Goal: Task Accomplishment & Management: Manage account settings

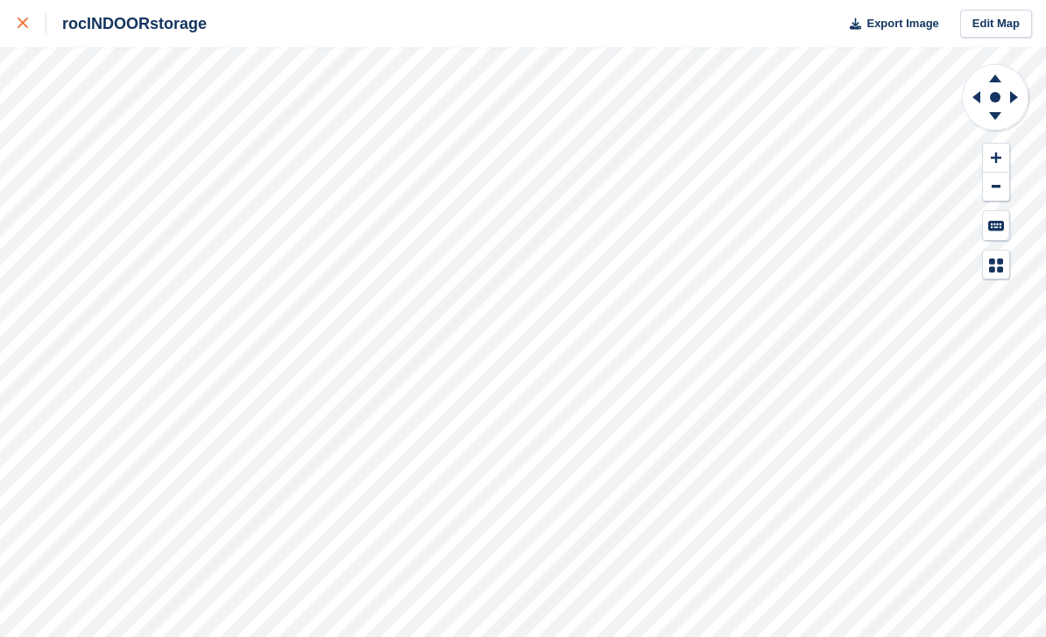
click at [14, 32] on link at bounding box center [23, 23] width 46 height 47
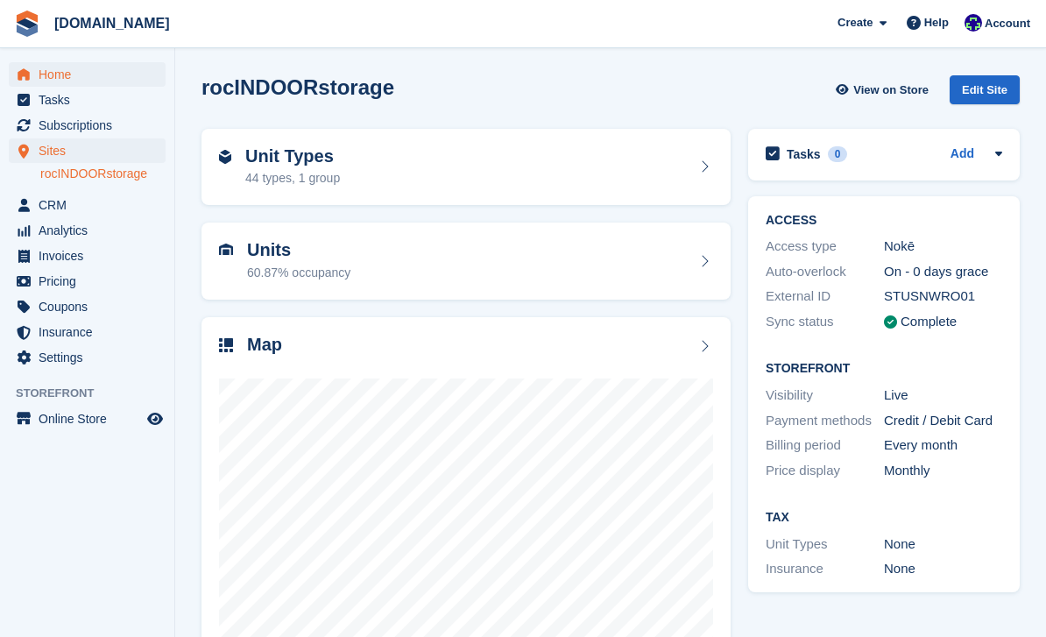
click at [58, 71] on span "Home" at bounding box center [91, 74] width 105 height 25
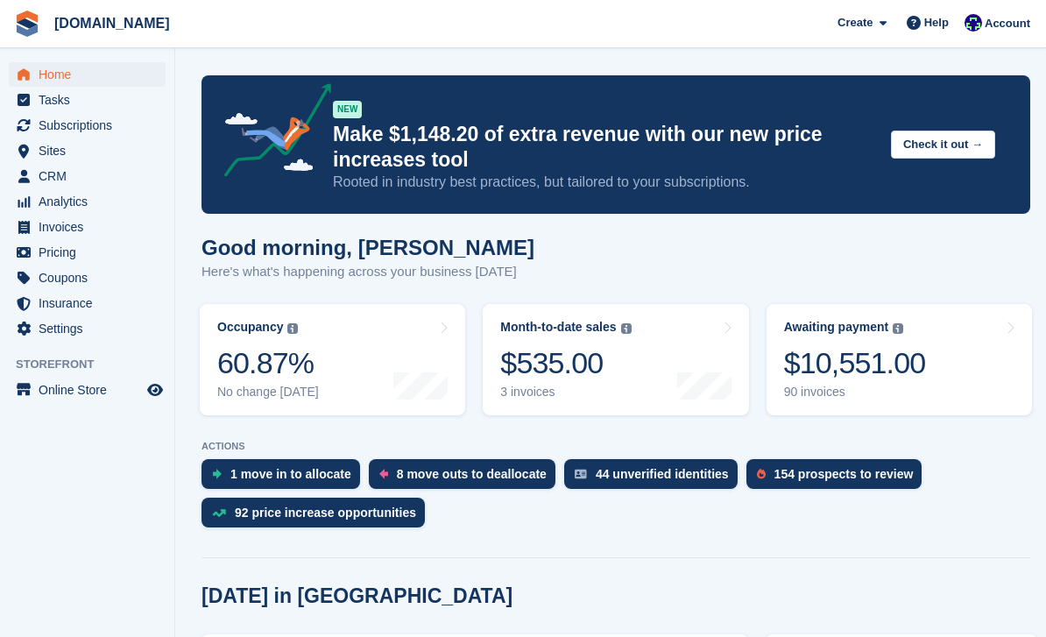
scroll to position [92, 0]
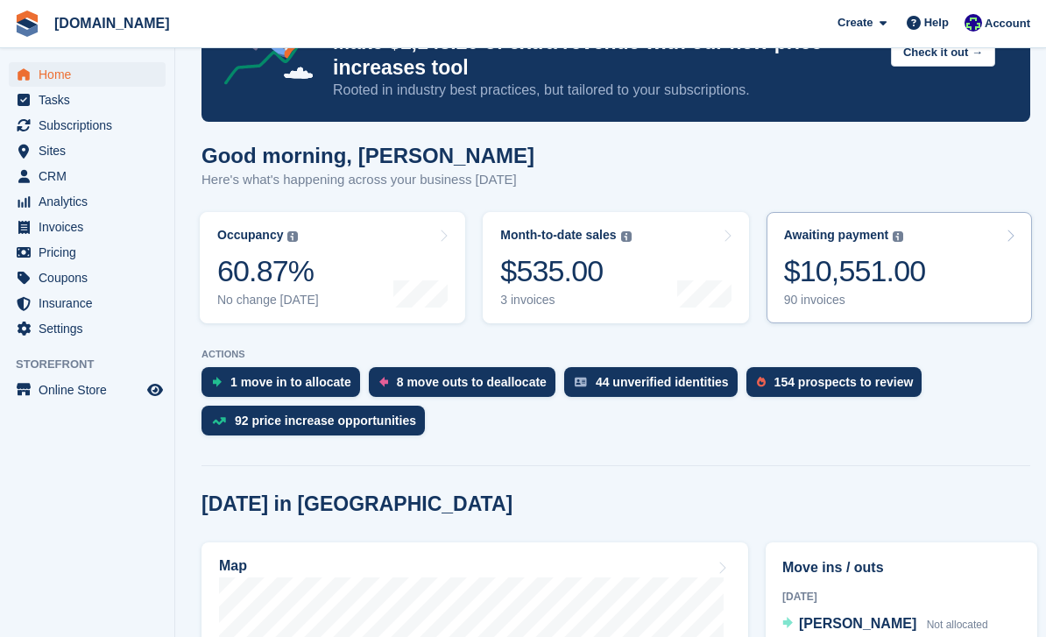
click at [916, 282] on div "$10,551.00" at bounding box center [855, 271] width 142 height 36
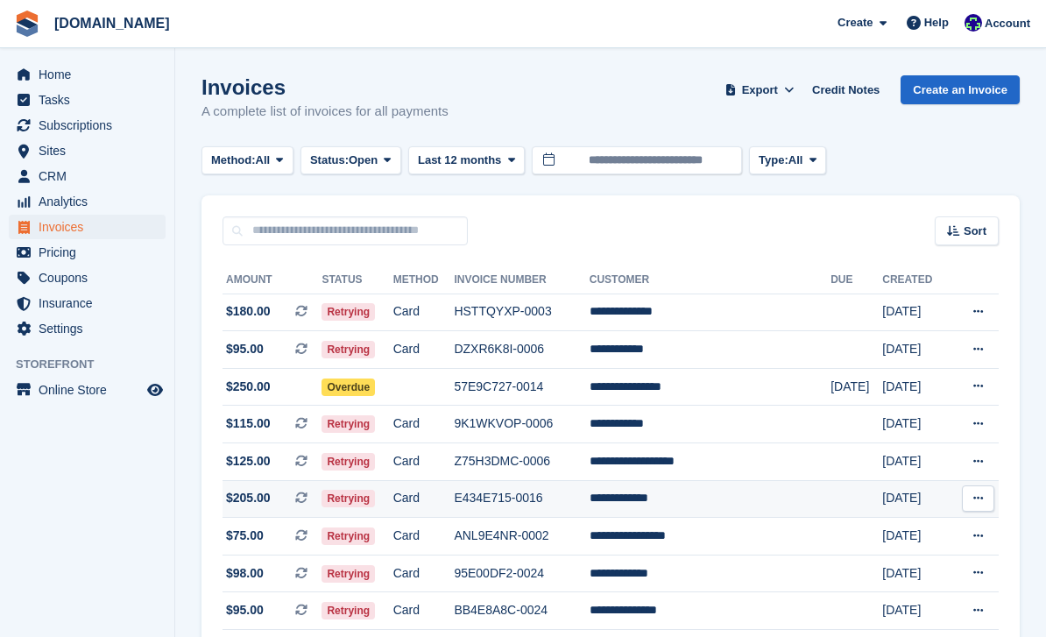
click at [982, 497] on icon at bounding box center [979, 498] width 10 height 11
click at [895, 557] on p "View on Stripe" at bounding box center [910, 558] width 153 height 28
click at [76, 71] on span "Home" at bounding box center [91, 74] width 105 height 25
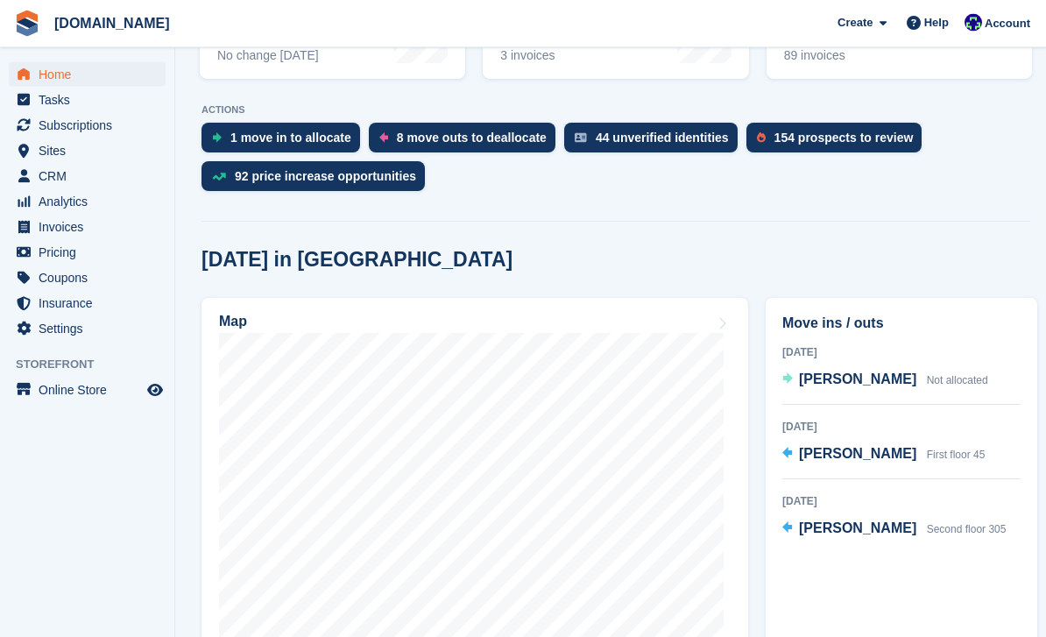
scroll to position [337, 0]
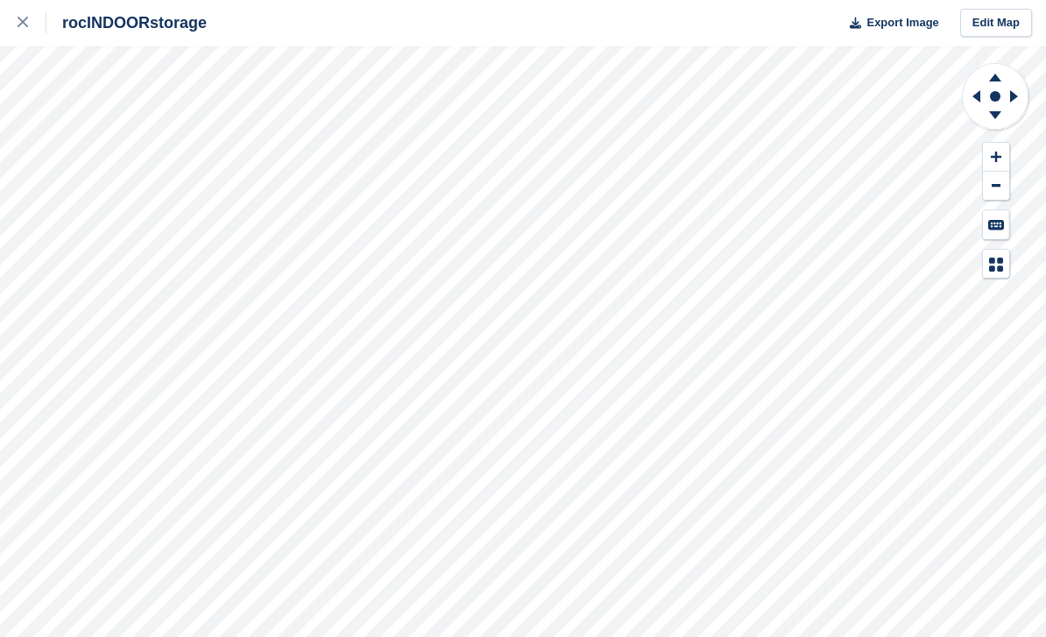
scroll to position [1, 0]
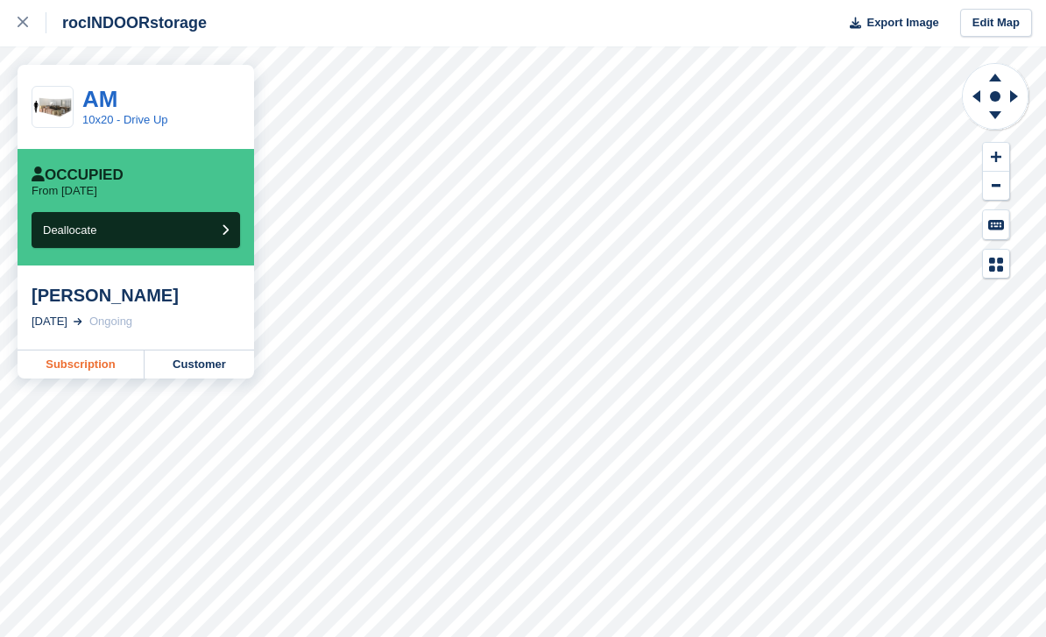
click at [108, 361] on link "Subscription" at bounding box center [81, 365] width 127 height 28
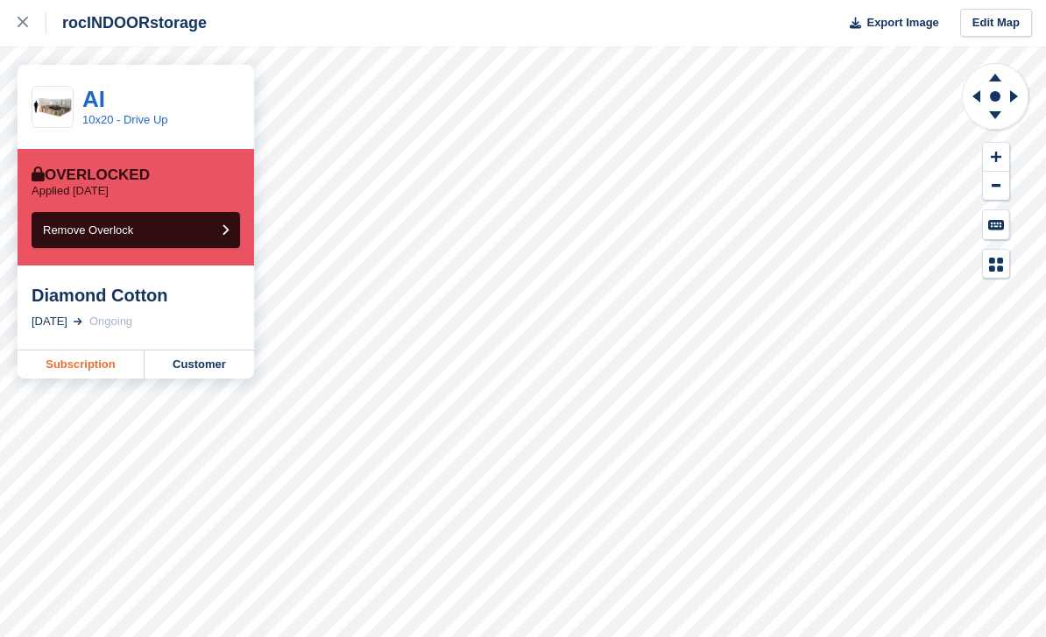
click at [105, 371] on link "Subscription" at bounding box center [81, 365] width 127 height 28
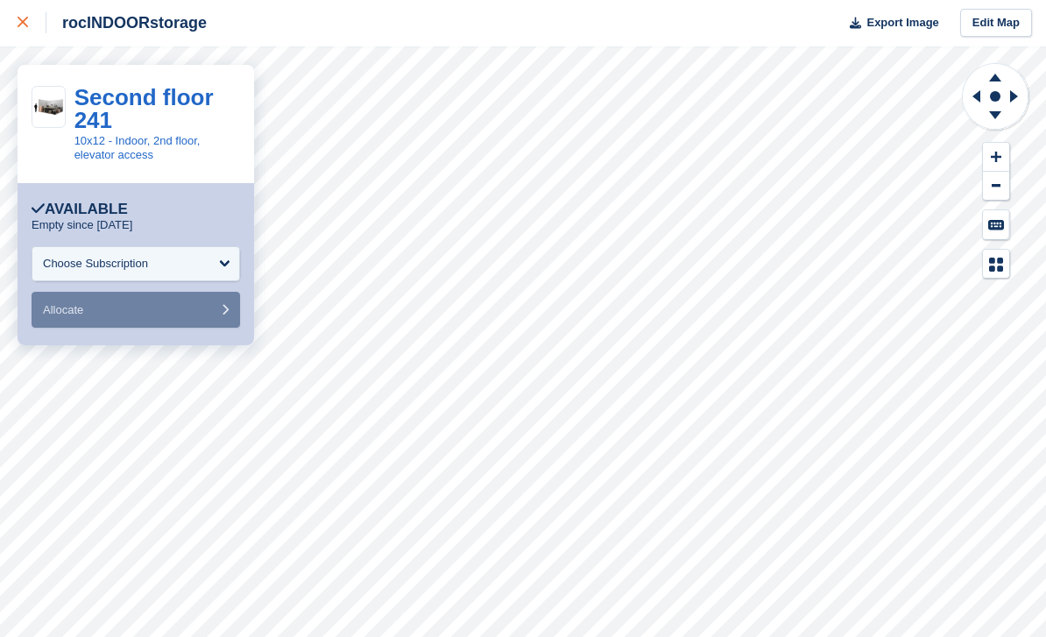
click at [26, 32] on div at bounding box center [32, 22] width 29 height 21
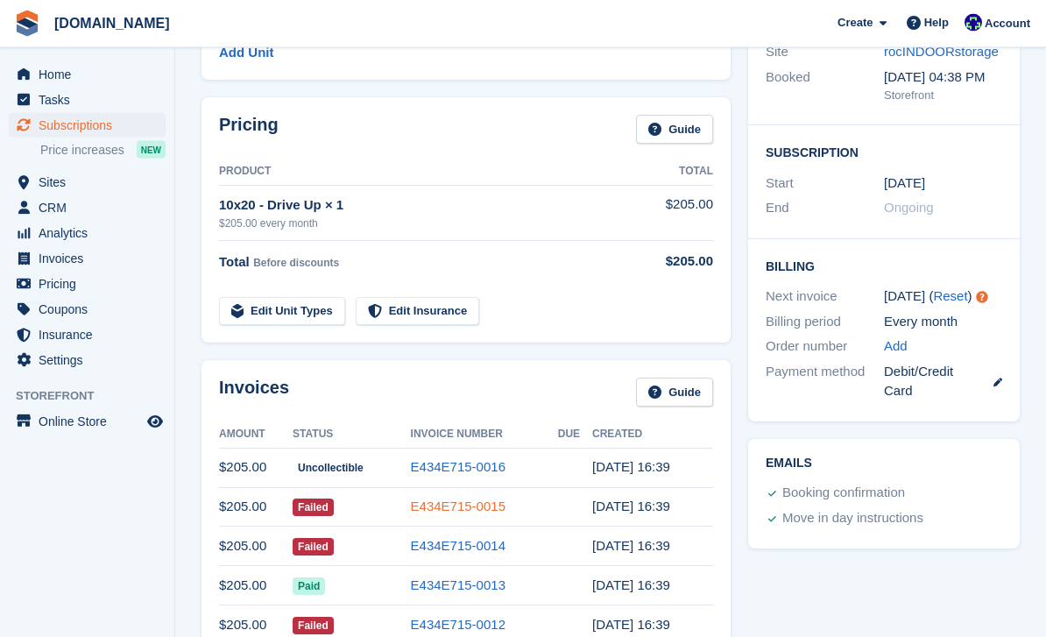
click at [470, 514] on link "E434E715-0015" at bounding box center [458, 507] width 95 height 15
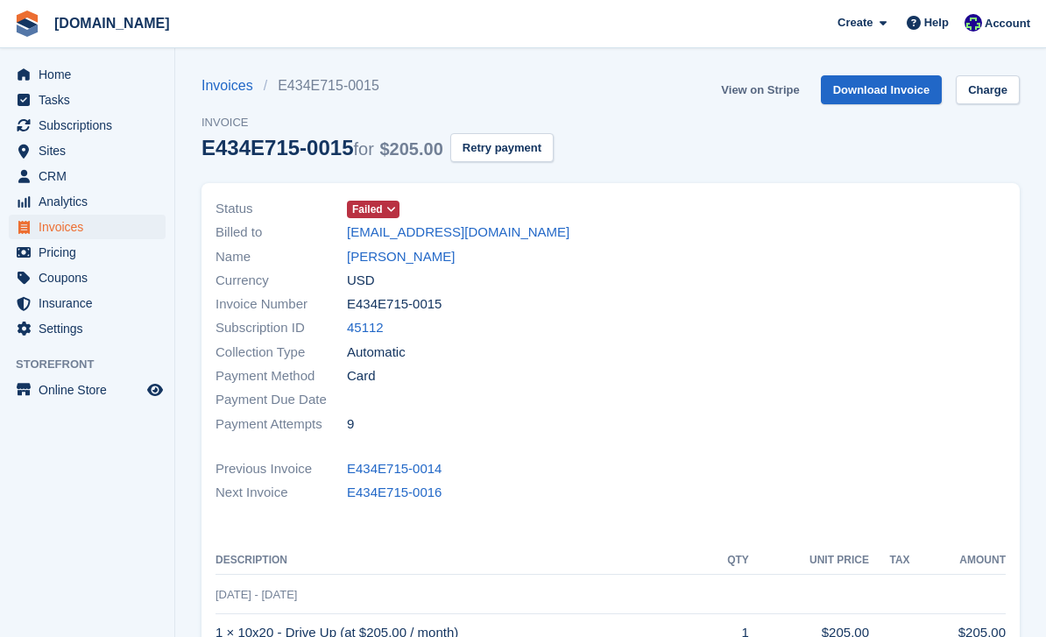
click at [784, 82] on link "View on Stripe" at bounding box center [760, 89] width 92 height 29
click at [409, 255] on link "Geoffrey Howe" at bounding box center [401, 257] width 108 height 20
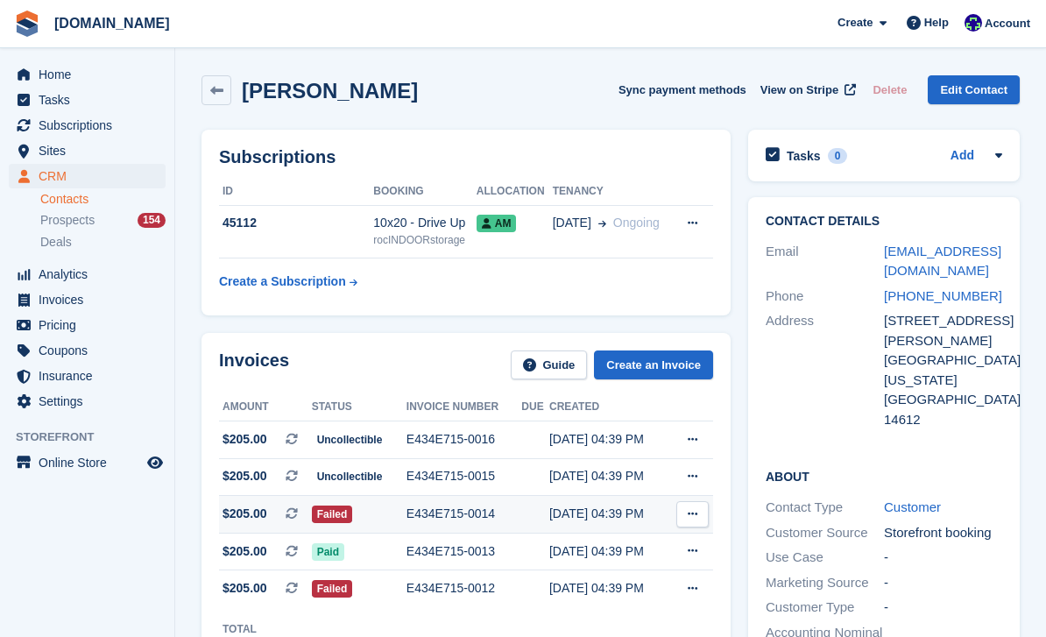
click at [450, 514] on div "E434E715-0014" at bounding box center [465, 514] width 116 height 18
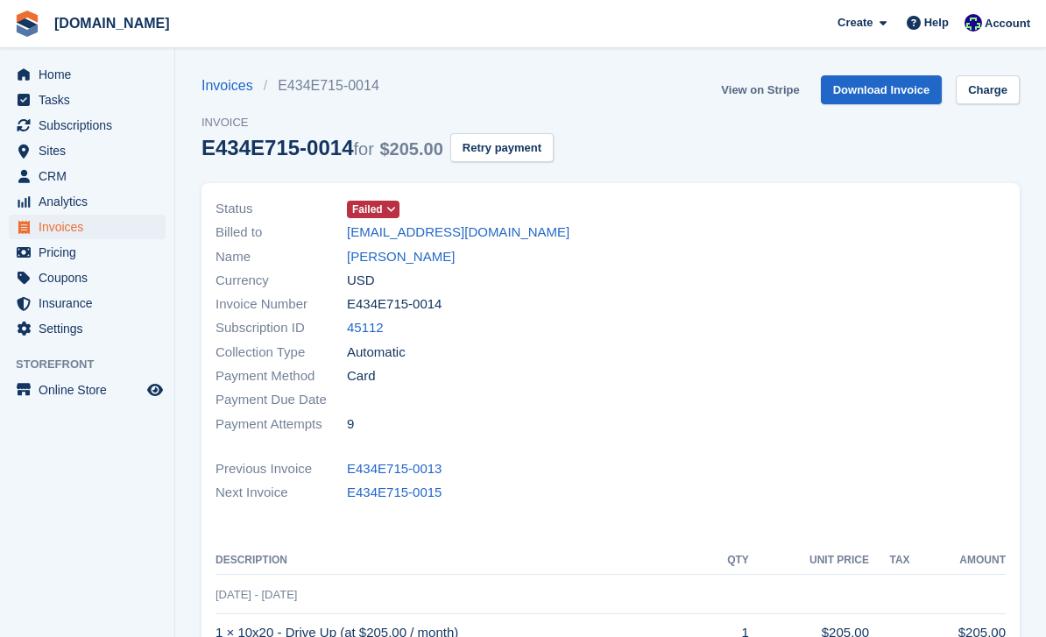
click at [771, 101] on link "View on Stripe" at bounding box center [760, 89] width 92 height 29
click at [424, 252] on link "[PERSON_NAME]" at bounding box center [401, 257] width 108 height 20
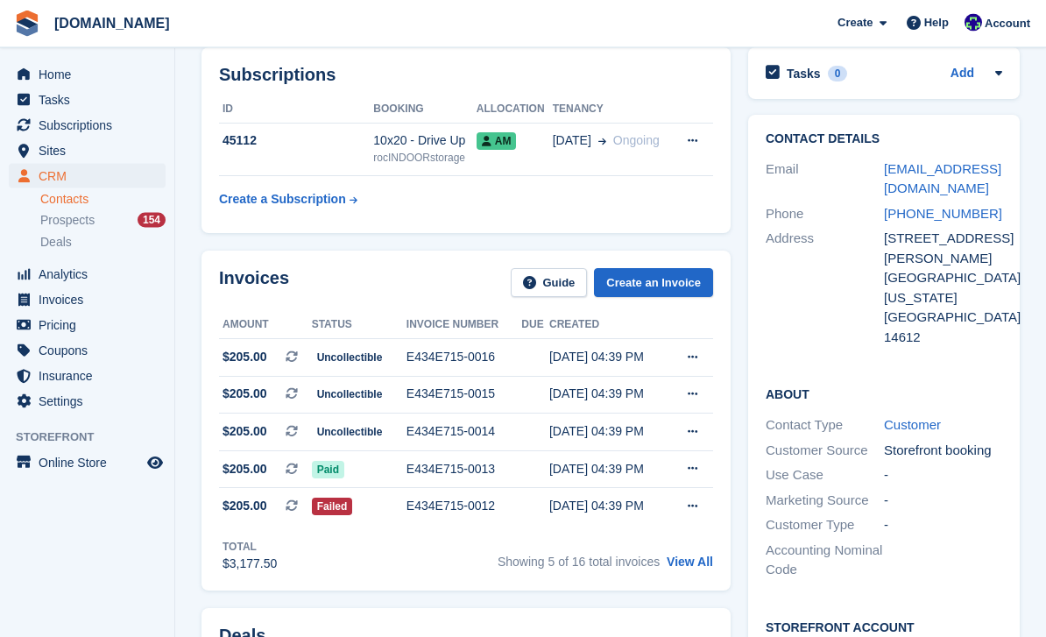
scroll to position [83, 0]
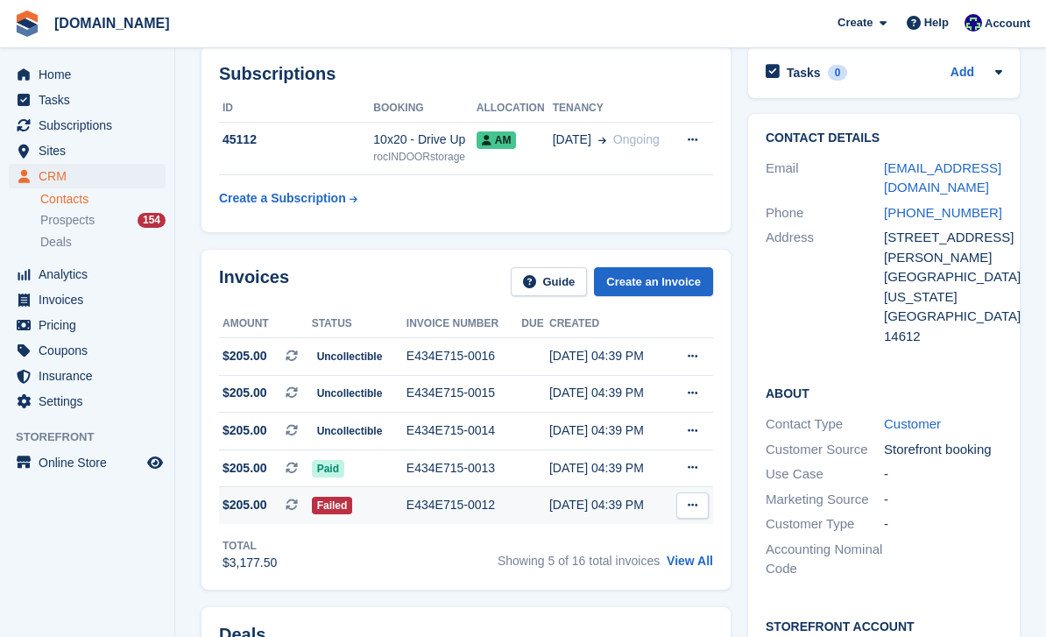
click at [472, 506] on div "E434E715-0012" at bounding box center [465, 505] width 116 height 18
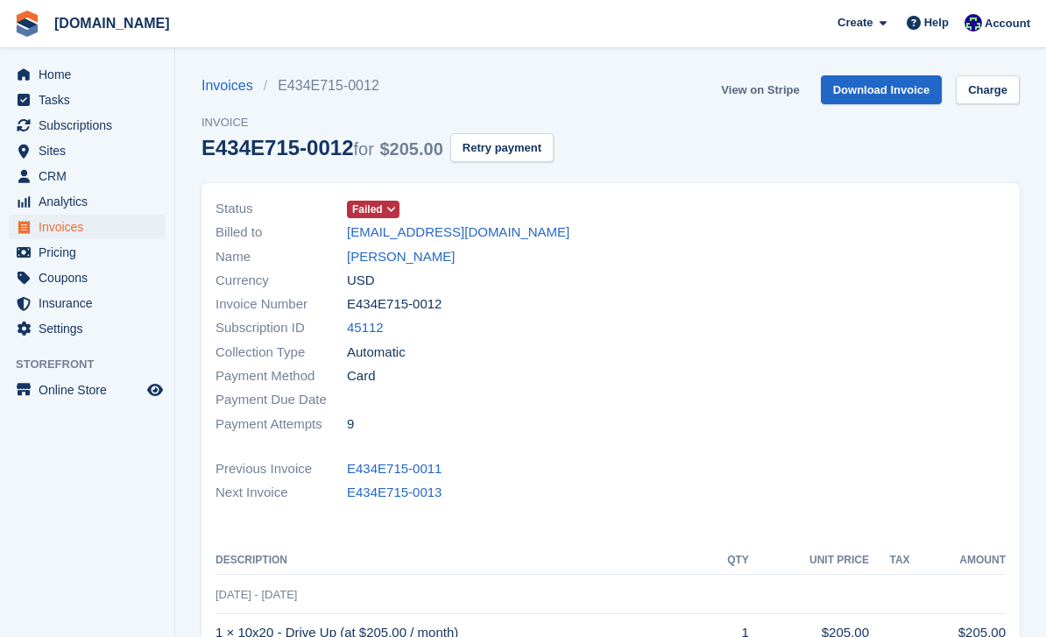
click at [773, 96] on link "View on Stripe" at bounding box center [760, 89] width 92 height 29
click at [408, 260] on link "[PERSON_NAME]" at bounding box center [401, 257] width 108 height 20
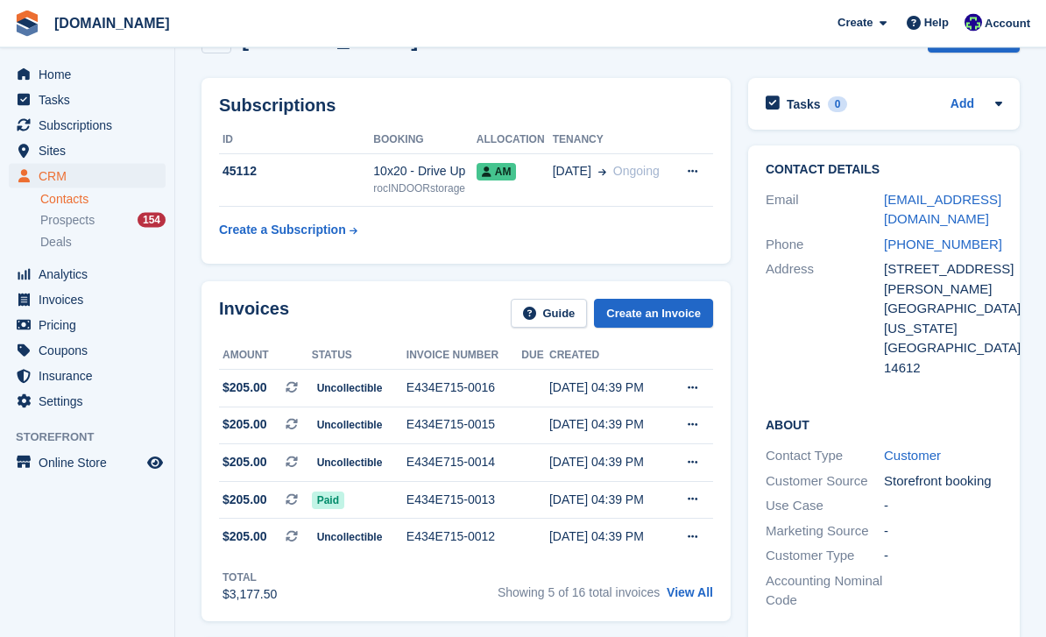
scroll to position [52, 0]
click at [694, 596] on link "View All" at bounding box center [690, 592] width 46 height 14
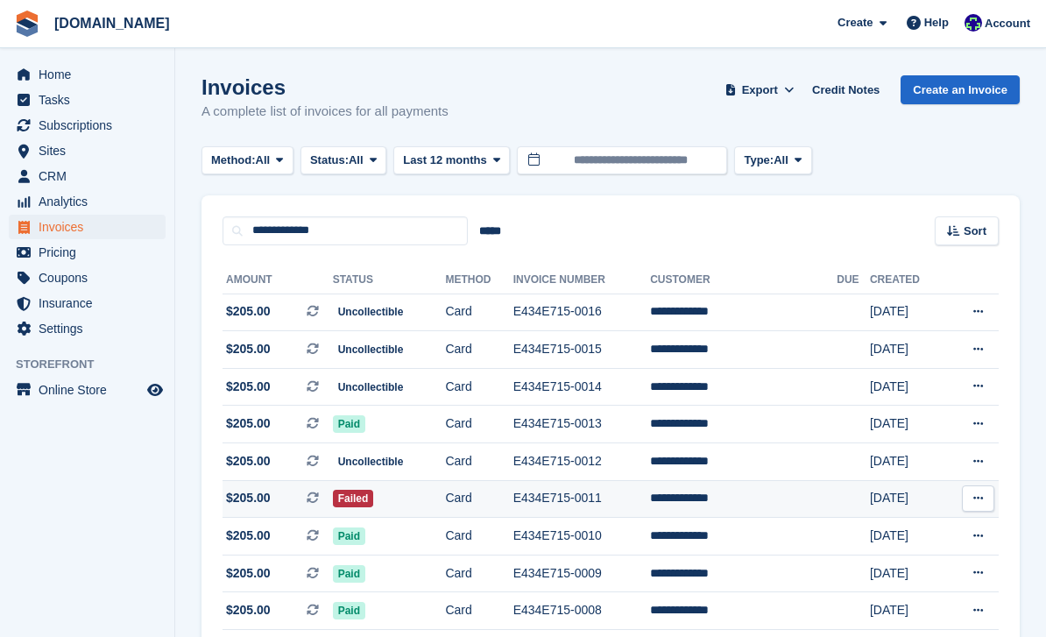
click at [599, 511] on td "E434E715-0011" at bounding box center [582, 499] width 137 height 38
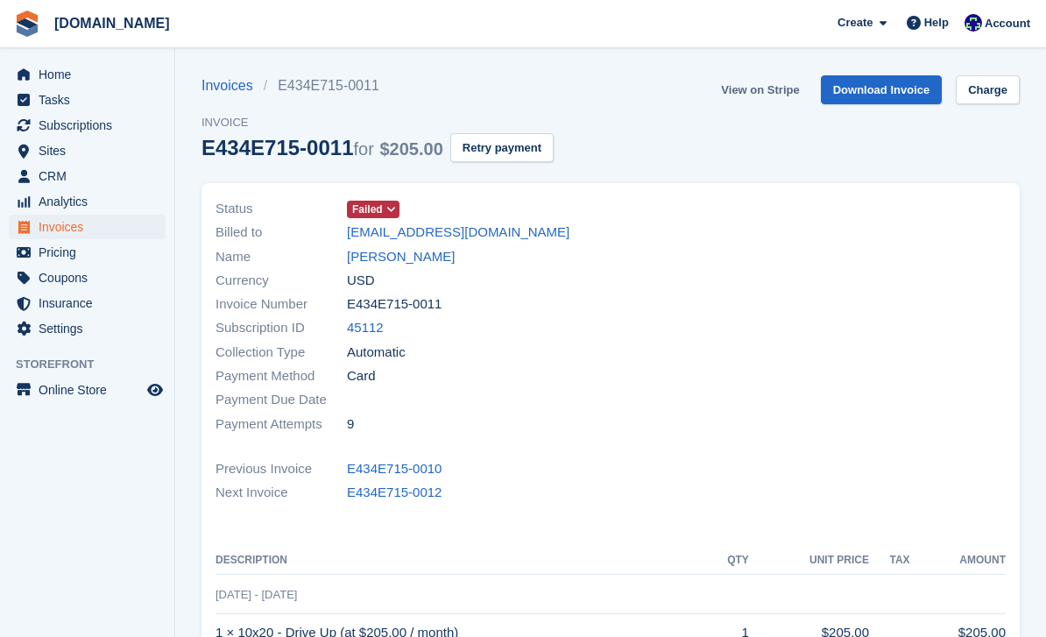
click at [780, 103] on link "View on Stripe" at bounding box center [760, 89] width 92 height 29
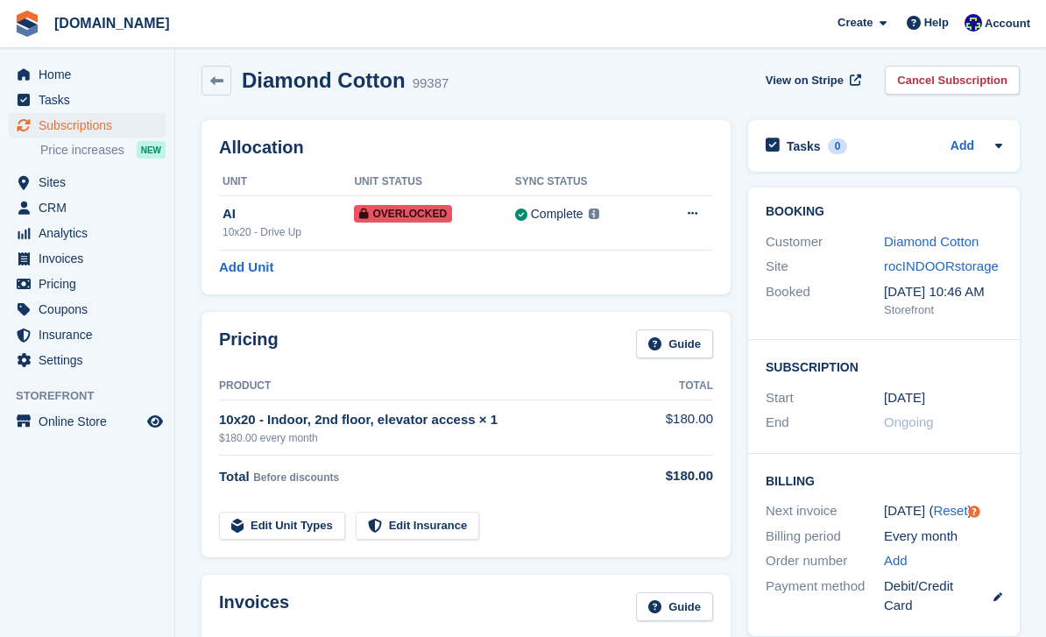
scroll to position [11, 0]
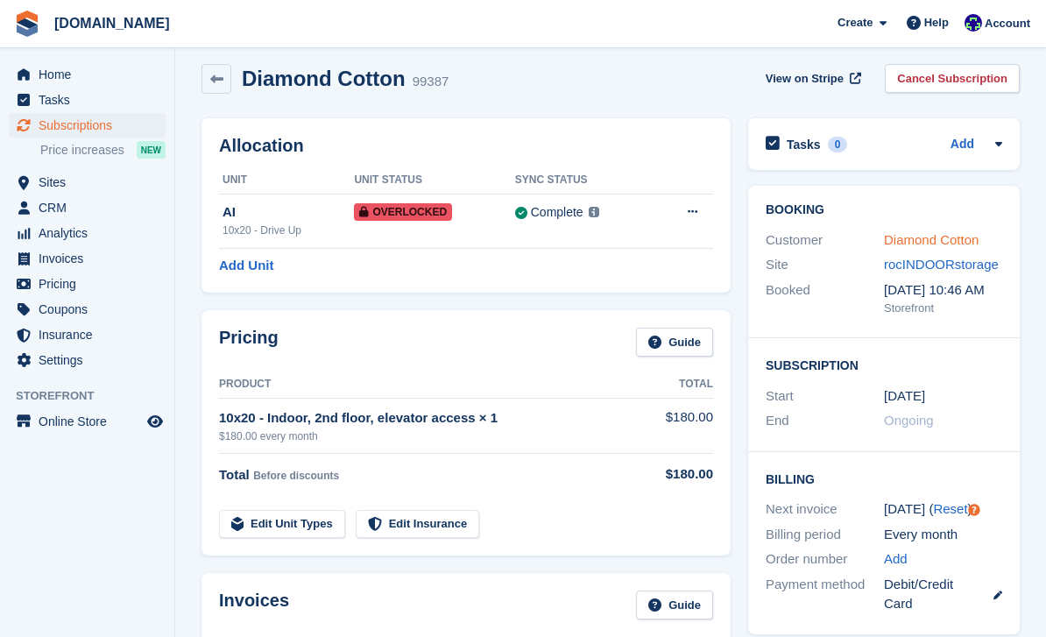
click at [954, 232] on link "Diamond Cotton" at bounding box center [931, 239] width 95 height 15
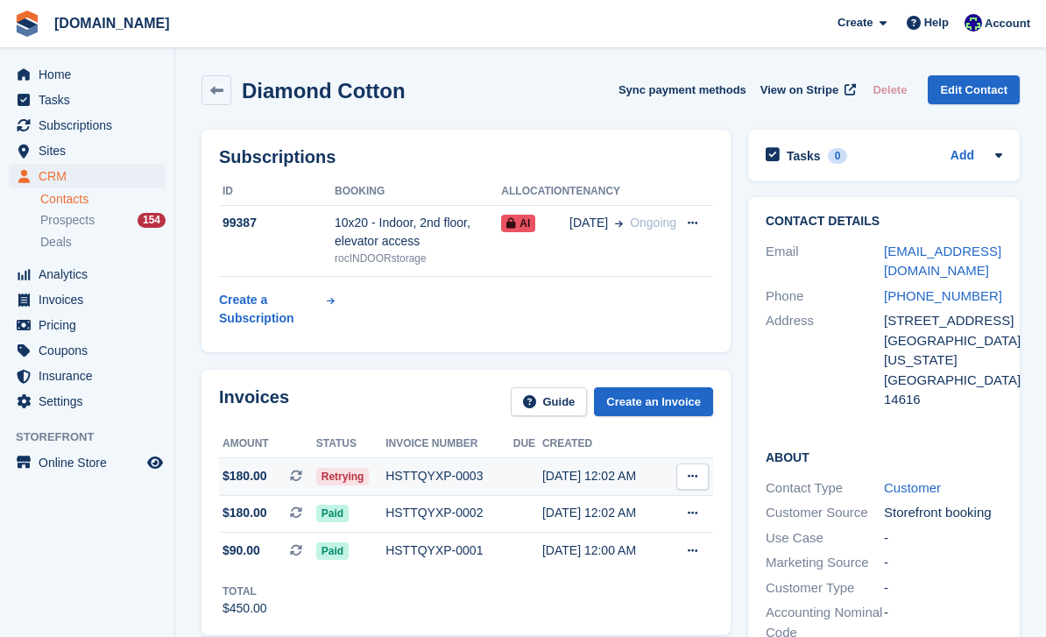
click at [471, 469] on div "HSTTQYXP-0003" at bounding box center [450, 476] width 128 height 18
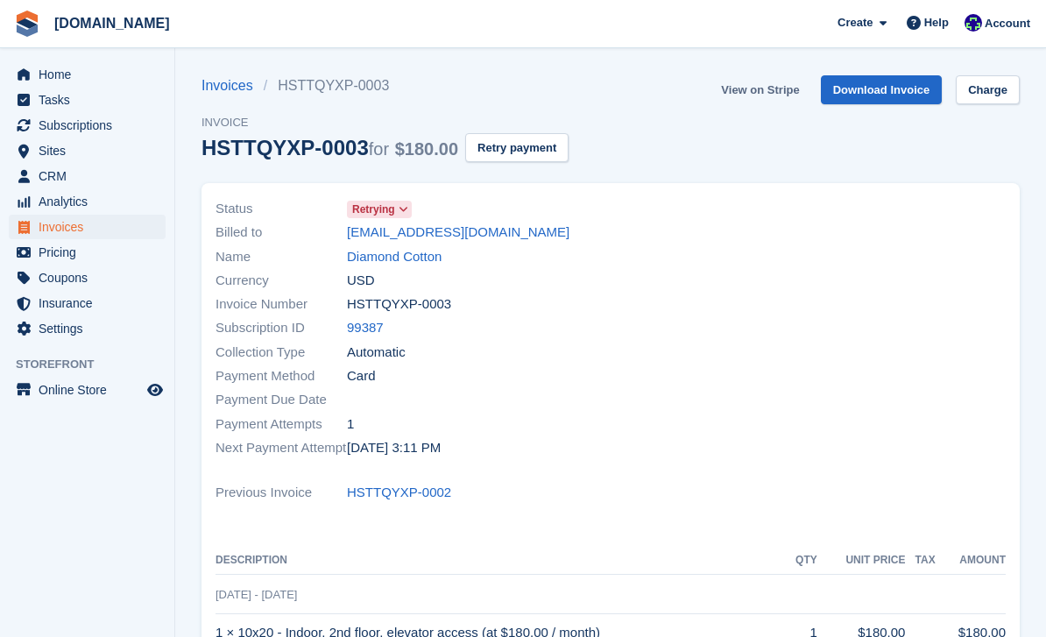
click at [784, 87] on link "View on Stripe" at bounding box center [760, 89] width 92 height 29
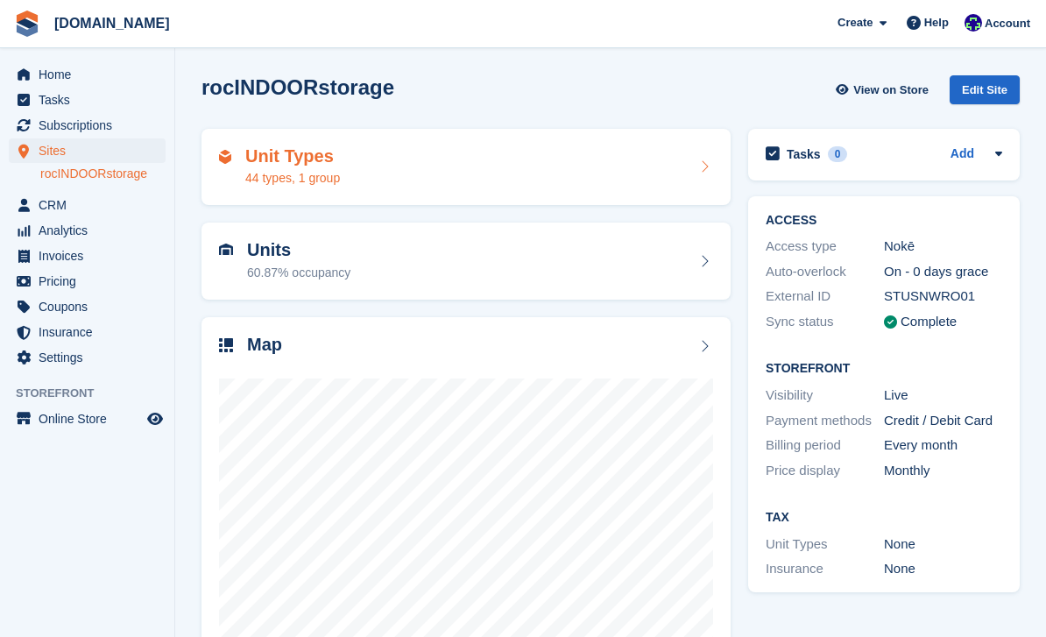
click at [75, 71] on span "Home" at bounding box center [91, 74] width 105 height 25
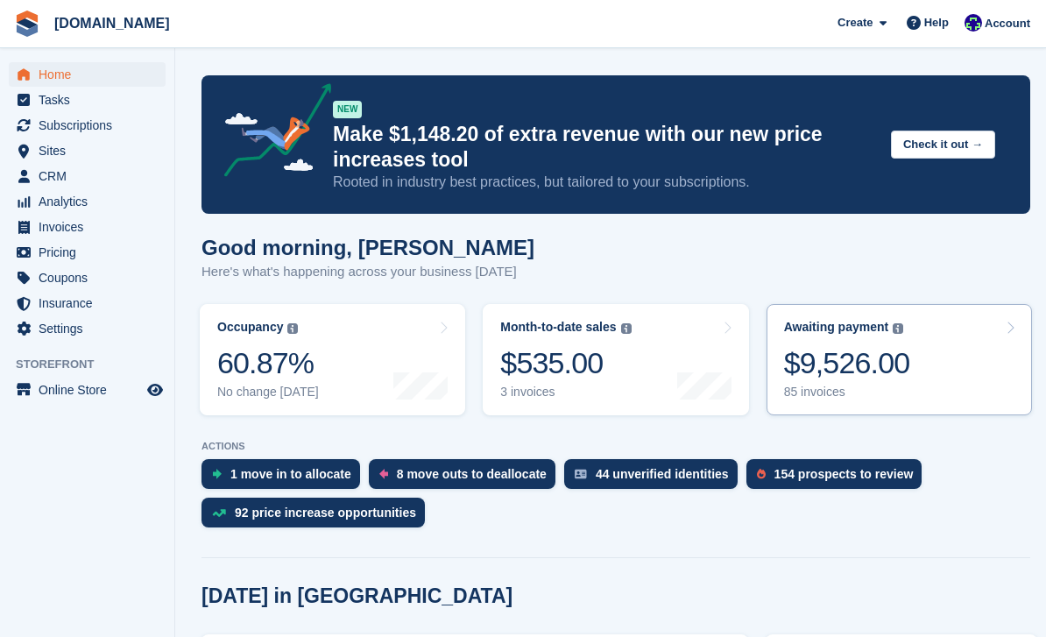
click at [876, 388] on div "85 invoices" at bounding box center [847, 392] width 126 height 15
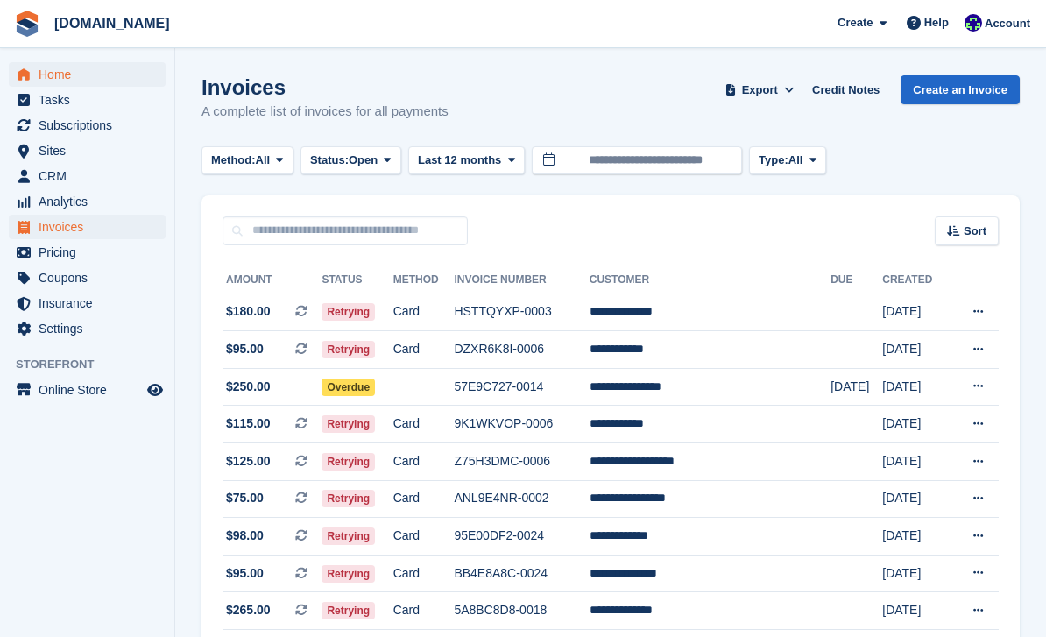
click at [48, 77] on span "Home" at bounding box center [91, 74] width 105 height 25
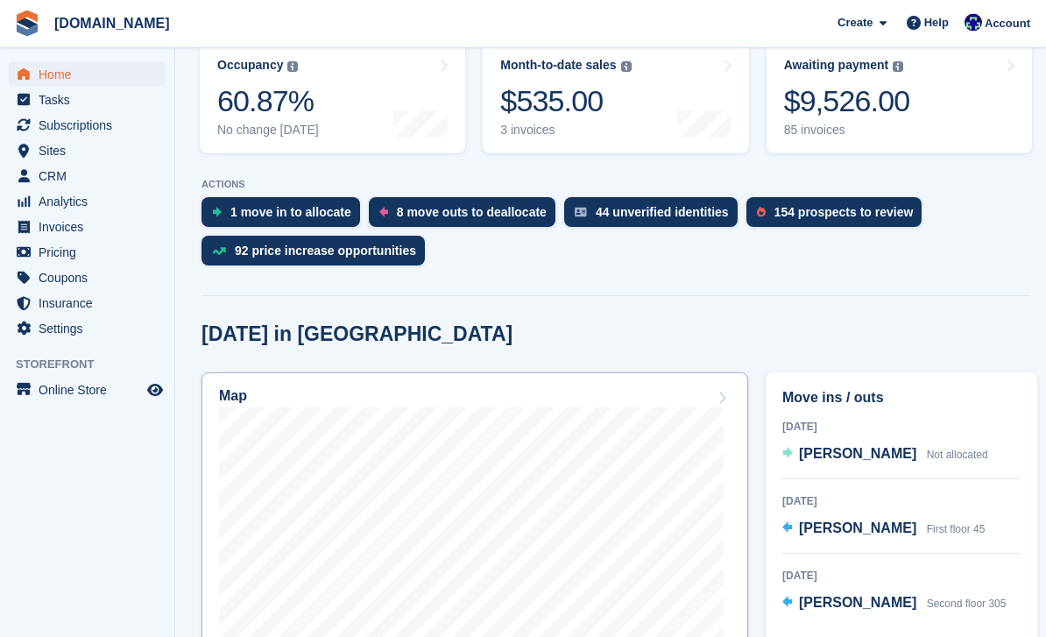
scroll to position [262, 0]
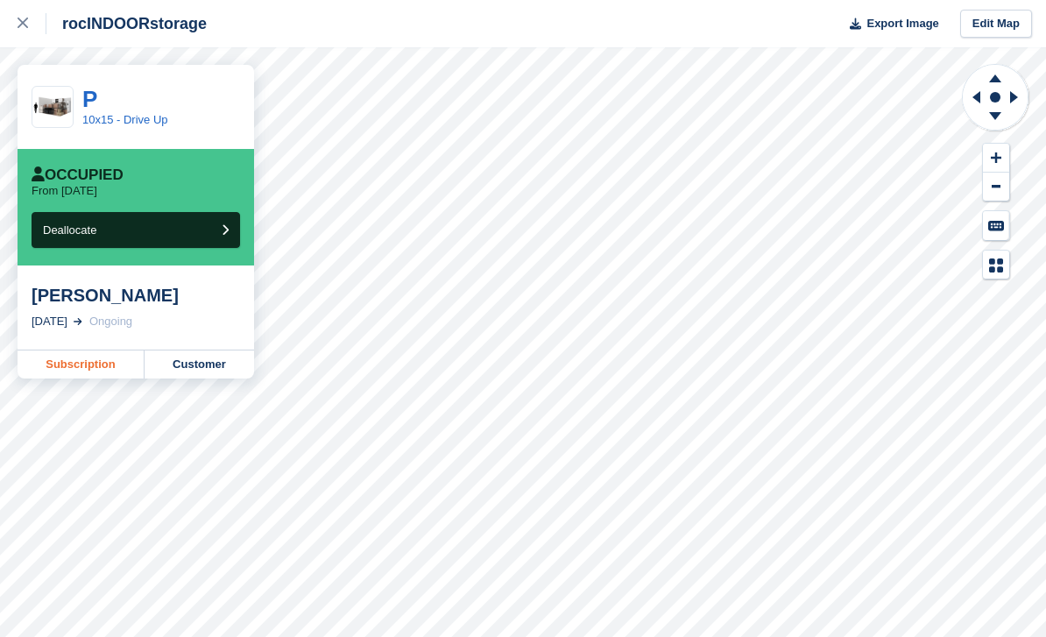
click at [103, 377] on link "Subscription" at bounding box center [81, 365] width 127 height 28
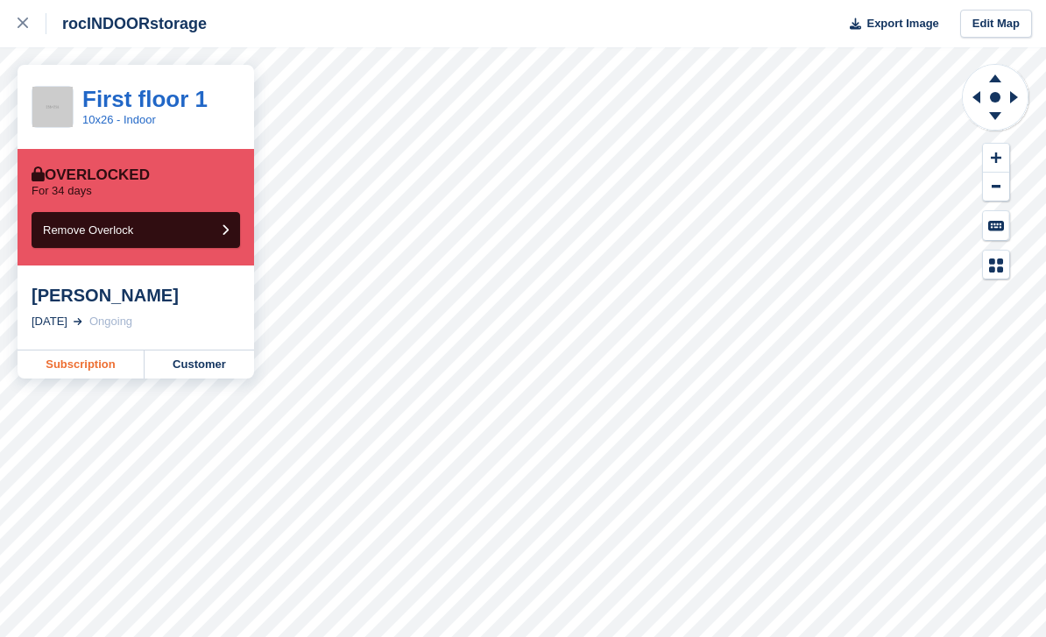
click at [93, 361] on link "Subscription" at bounding box center [81, 365] width 127 height 28
click at [28, 24] on div at bounding box center [32, 23] width 29 height 21
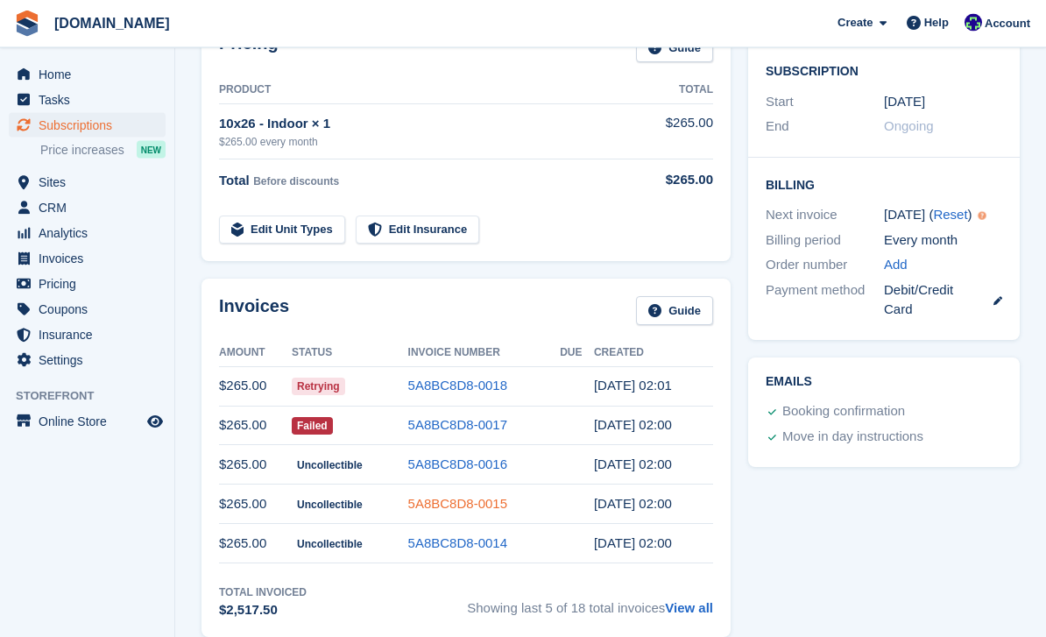
scroll to position [323, 0]
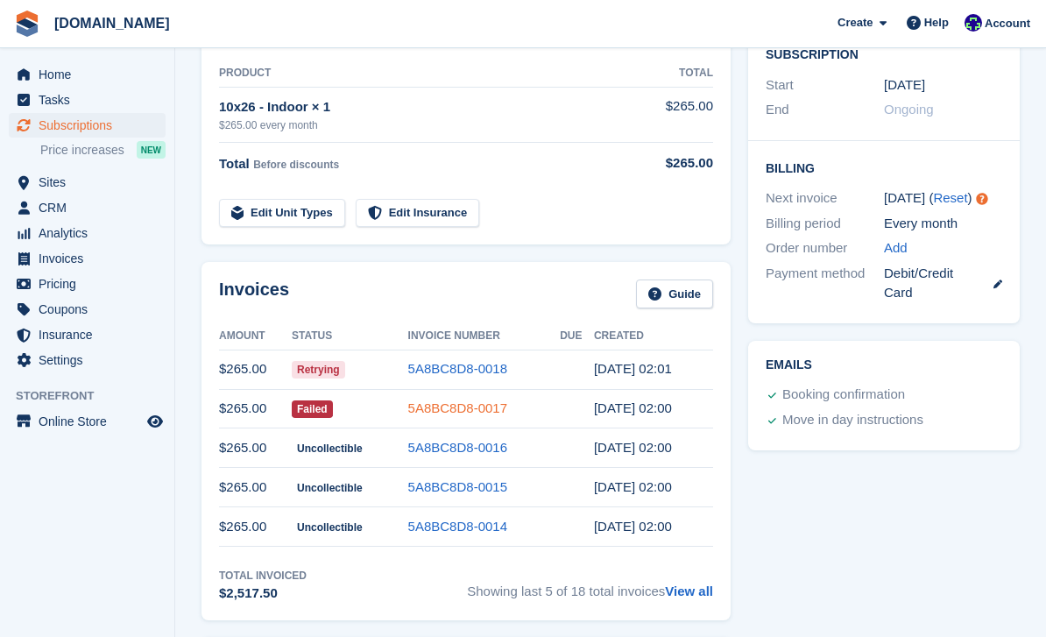
click at [471, 411] on link "5A8BC8D8-0017" at bounding box center [457, 408] width 99 height 15
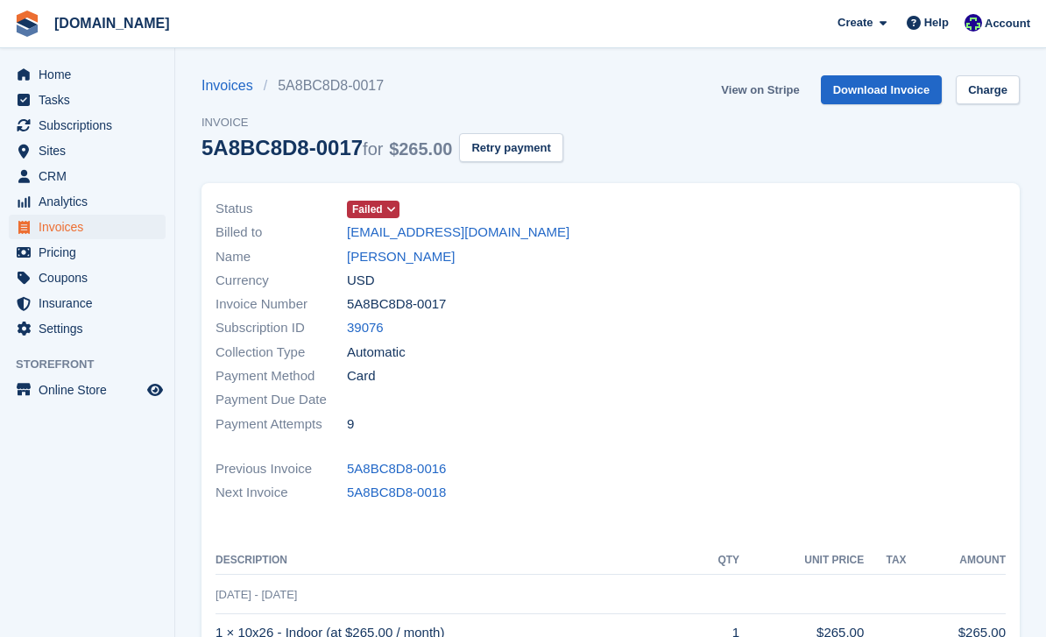
click at [770, 94] on link "View on Stripe" at bounding box center [760, 89] width 92 height 29
click at [408, 259] on link "[PERSON_NAME]" at bounding box center [401, 257] width 108 height 20
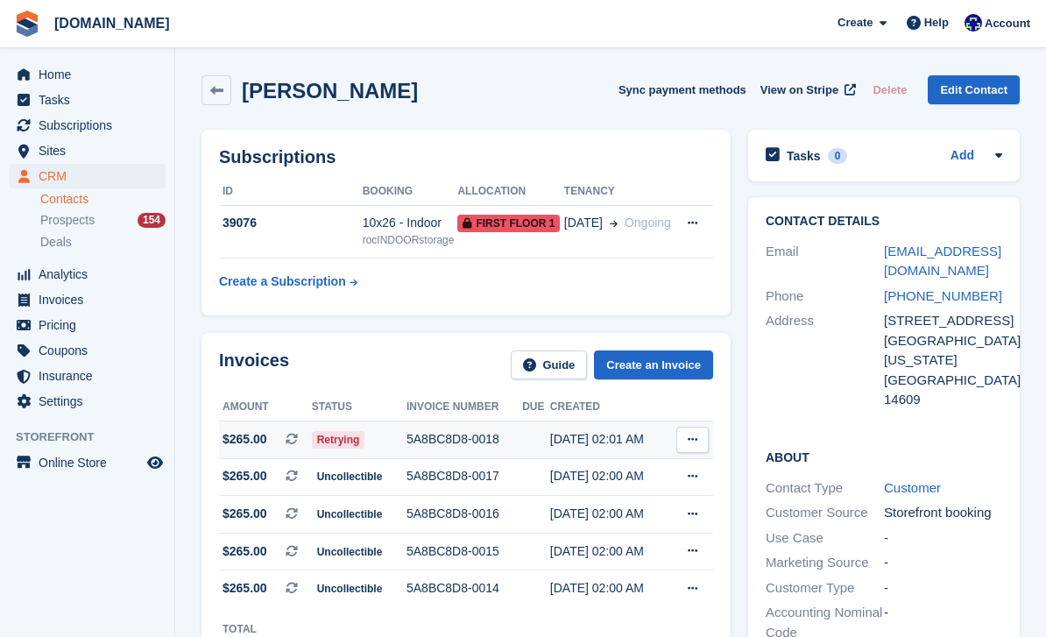
click at [479, 445] on div "5A8BC8D8-0018" at bounding box center [465, 439] width 116 height 18
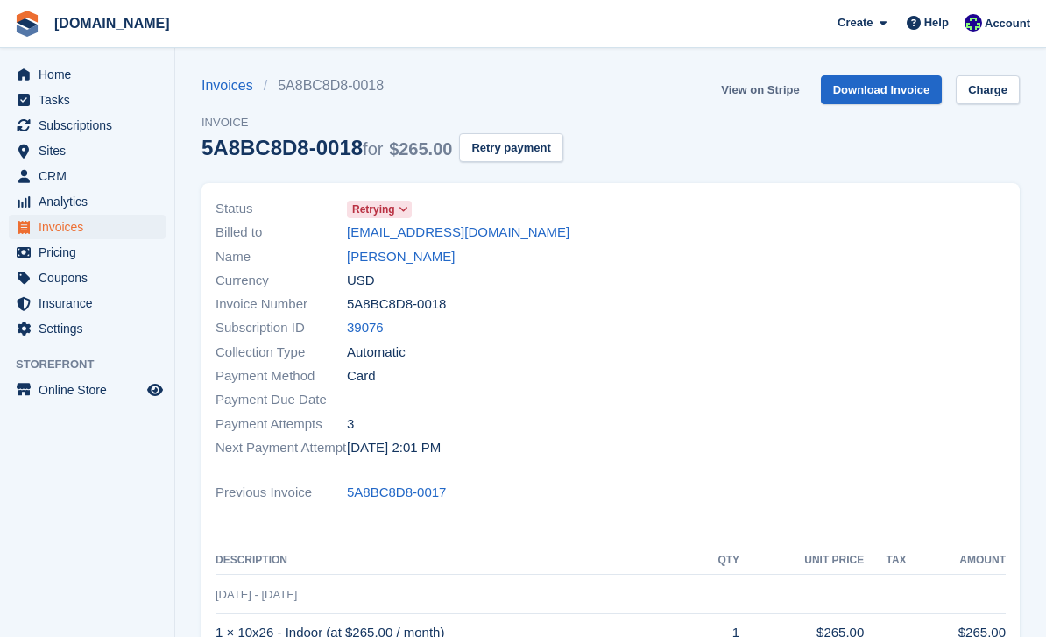
click at [770, 92] on link "View on Stripe" at bounding box center [760, 89] width 92 height 29
click at [413, 255] on link "Tiffany Norton" at bounding box center [401, 257] width 108 height 20
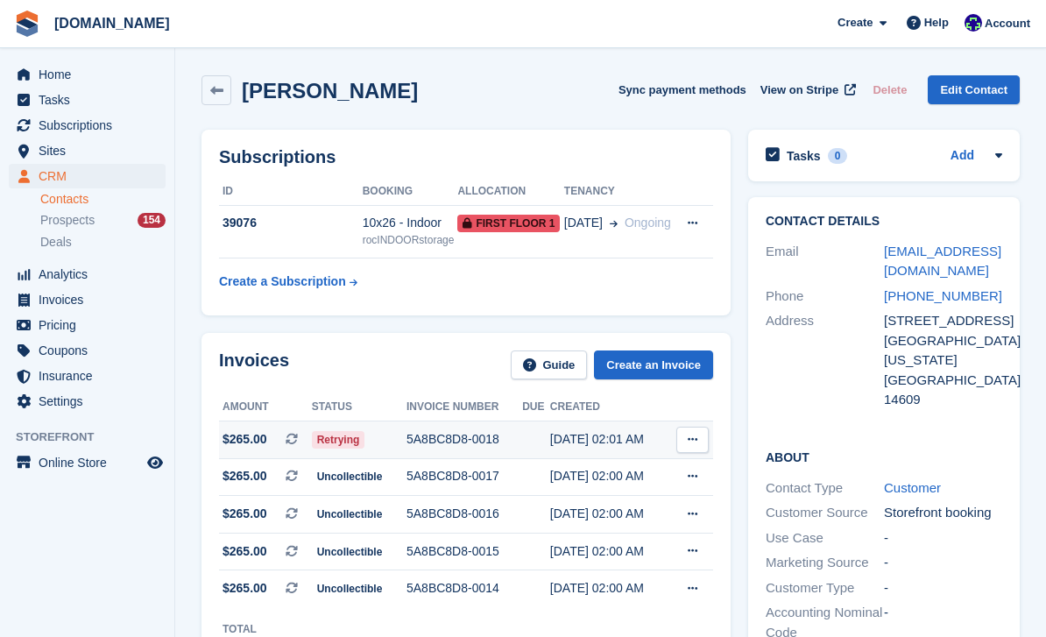
click at [464, 443] on div "5A8BC8D8-0018" at bounding box center [465, 439] width 116 height 18
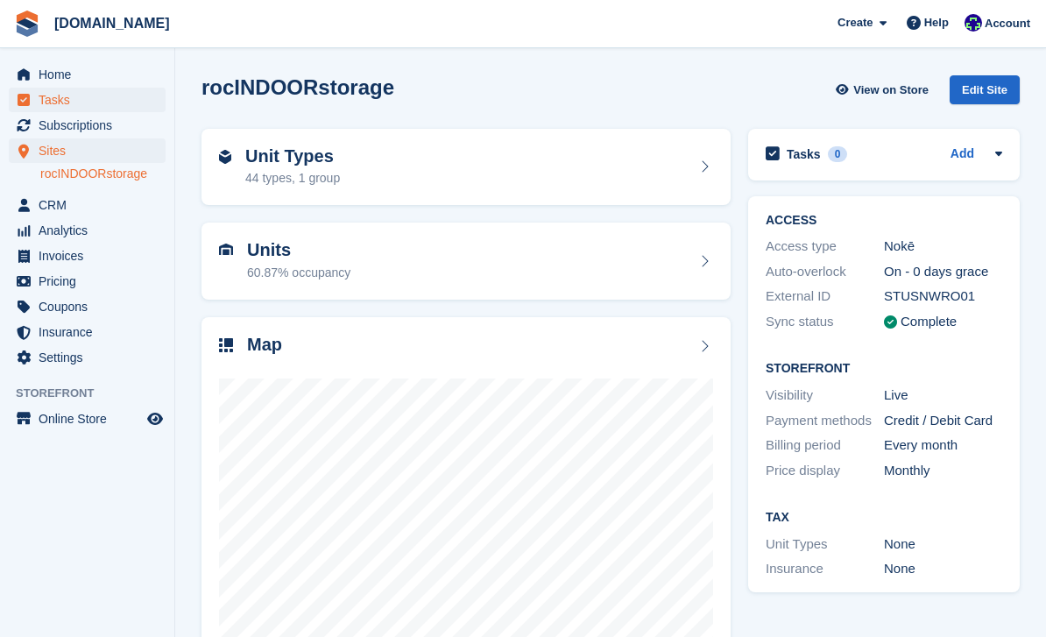
click at [60, 89] on span "Tasks" at bounding box center [91, 100] width 105 height 25
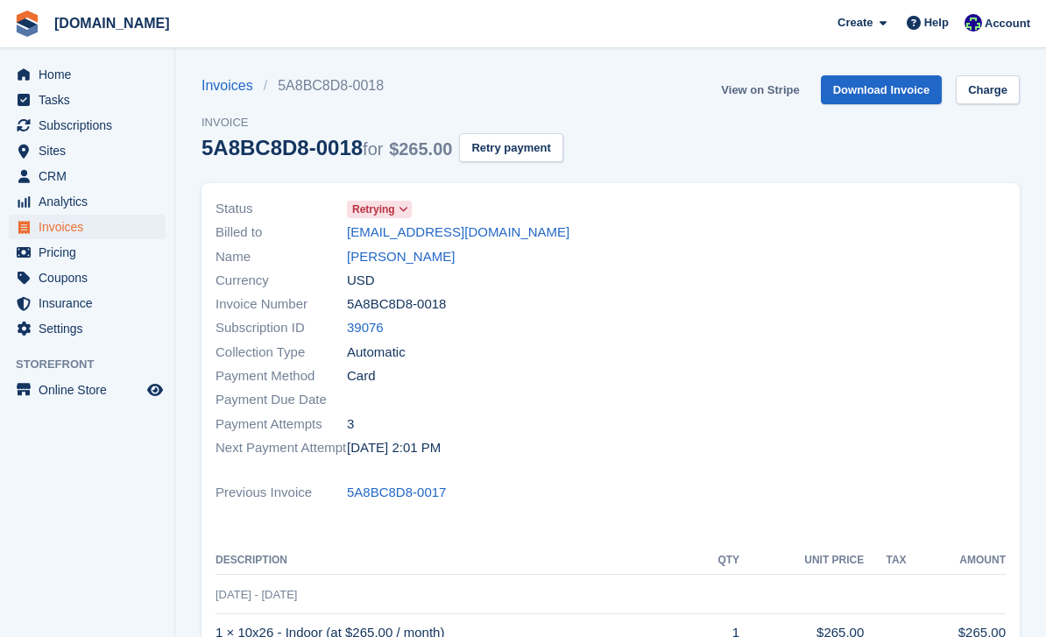
click at [782, 82] on link "View on Stripe" at bounding box center [760, 89] width 92 height 29
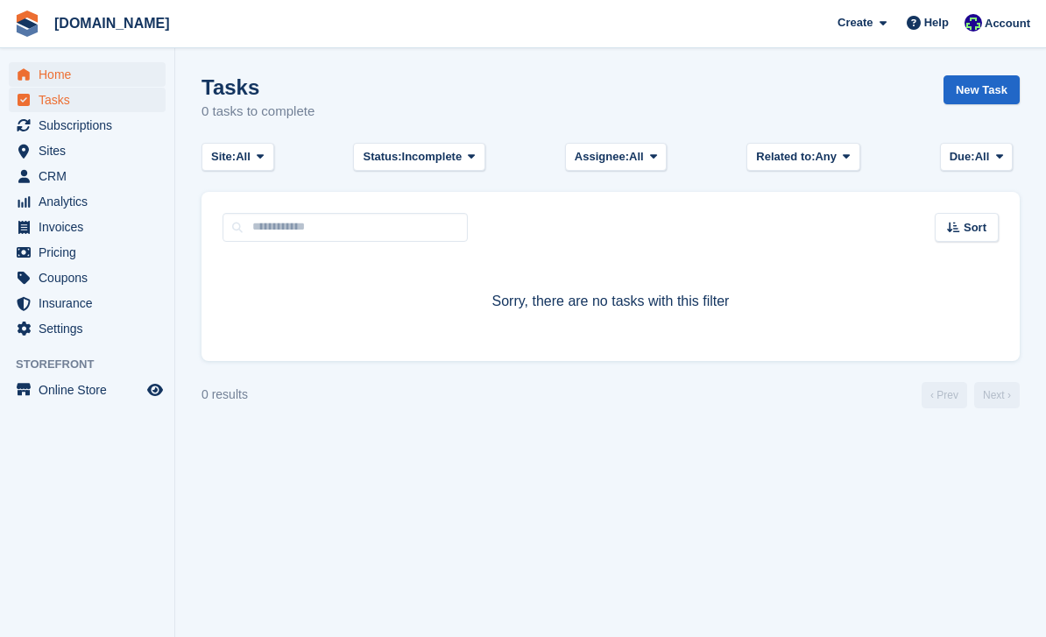
click at [62, 82] on span "Home" at bounding box center [91, 74] width 105 height 25
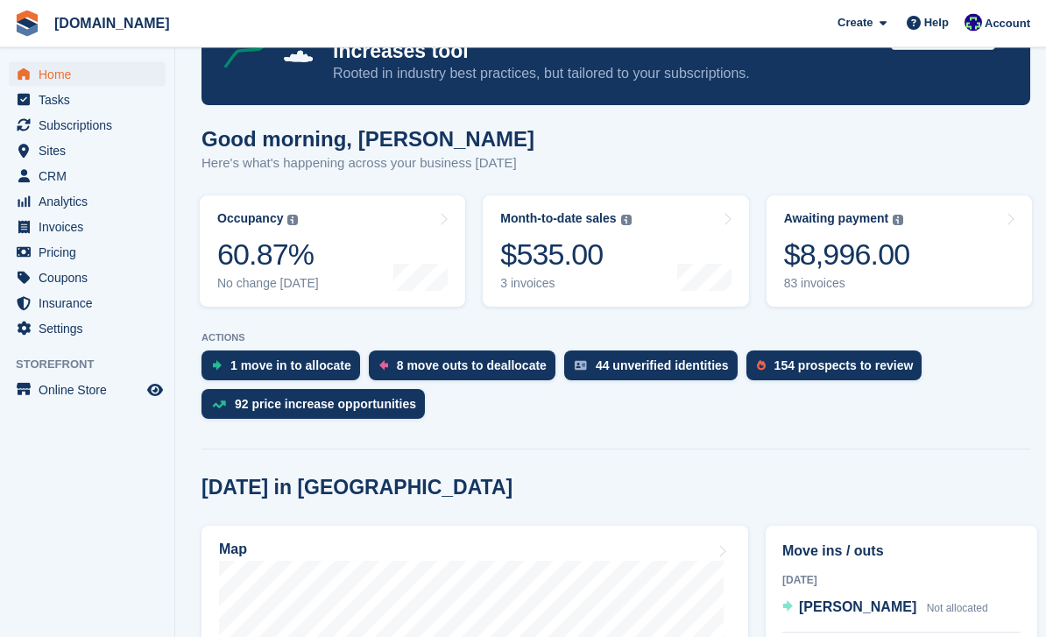
scroll to position [109, 0]
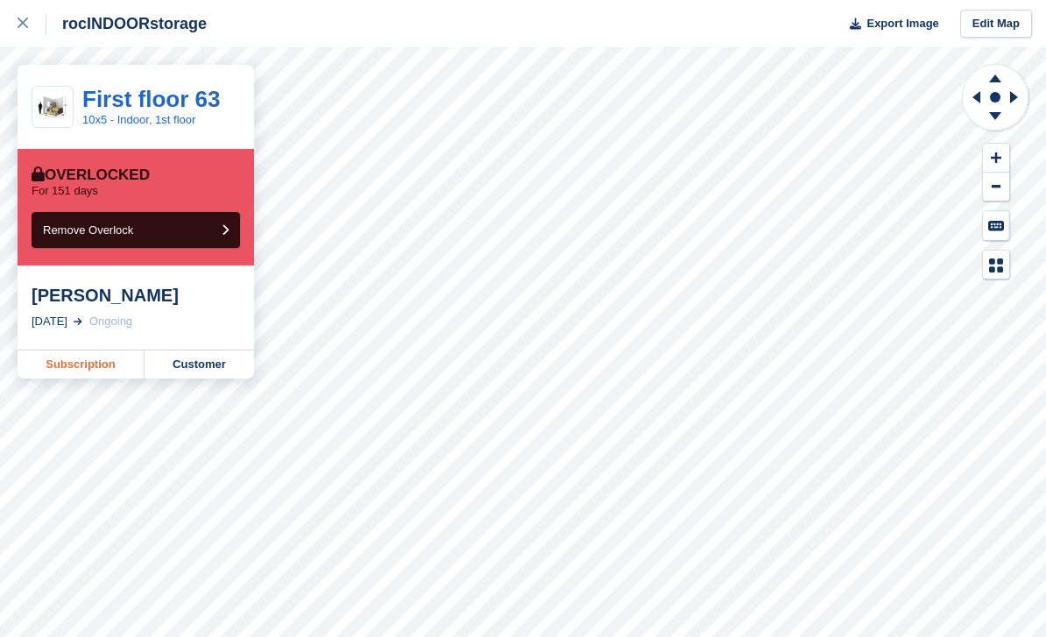
click at [110, 367] on link "Subscription" at bounding box center [81, 365] width 127 height 28
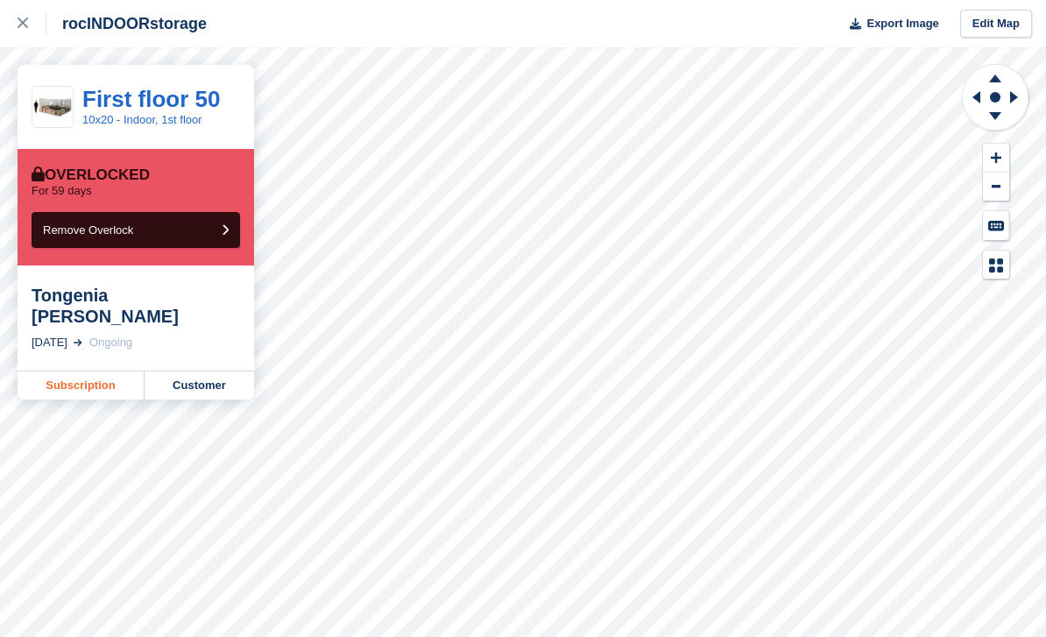
click at [93, 374] on link "Subscription" at bounding box center [81, 386] width 127 height 28
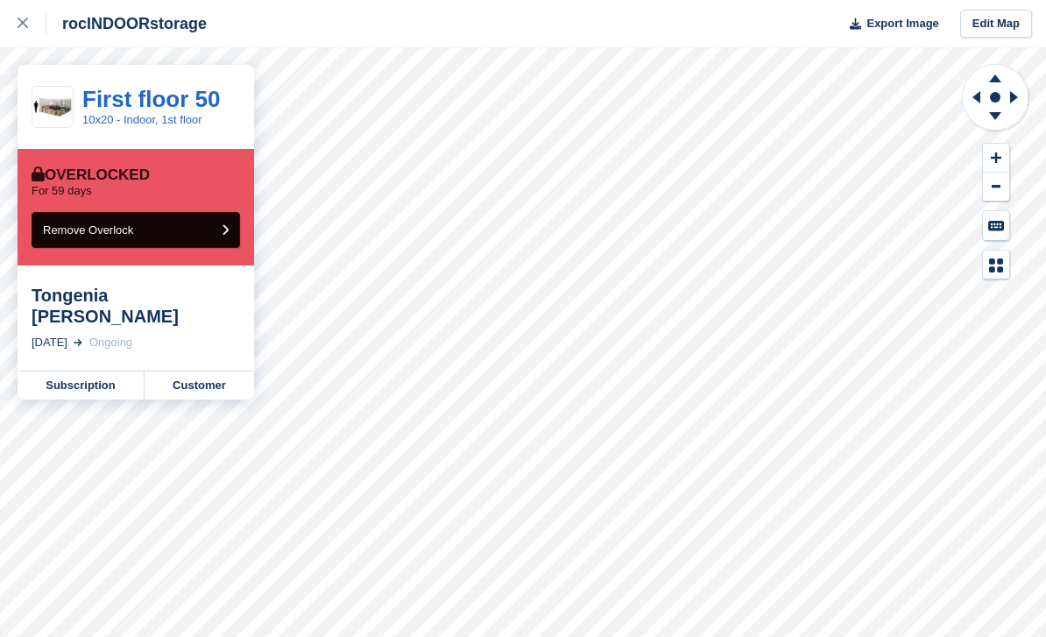
click at [167, 228] on button "Remove Overlock" at bounding box center [136, 230] width 209 height 36
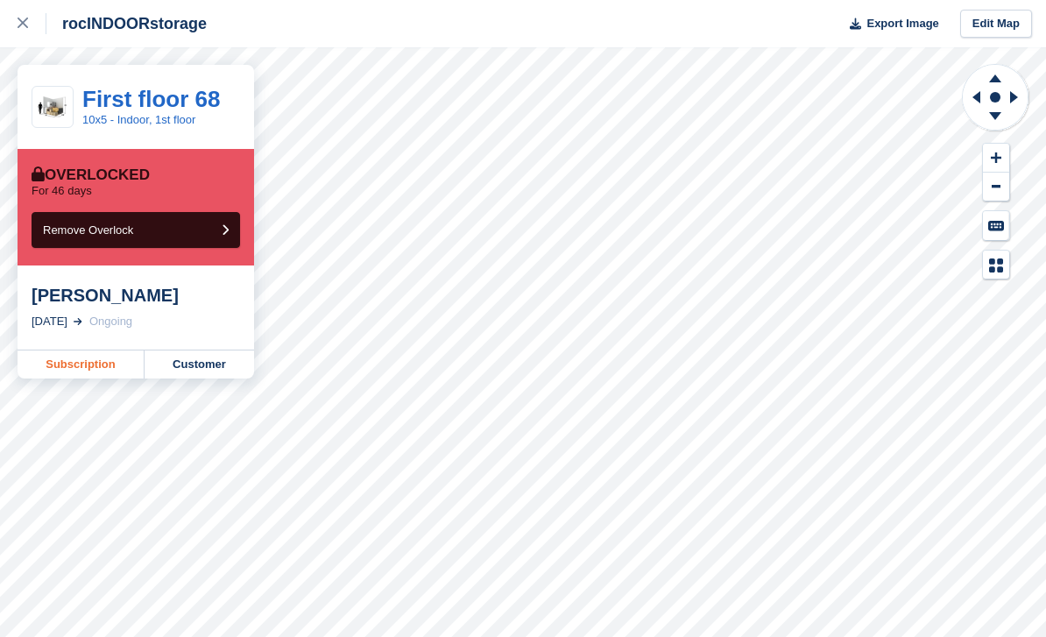
click at [111, 365] on link "Subscription" at bounding box center [81, 365] width 127 height 28
click at [21, 36] on link at bounding box center [23, 23] width 46 height 47
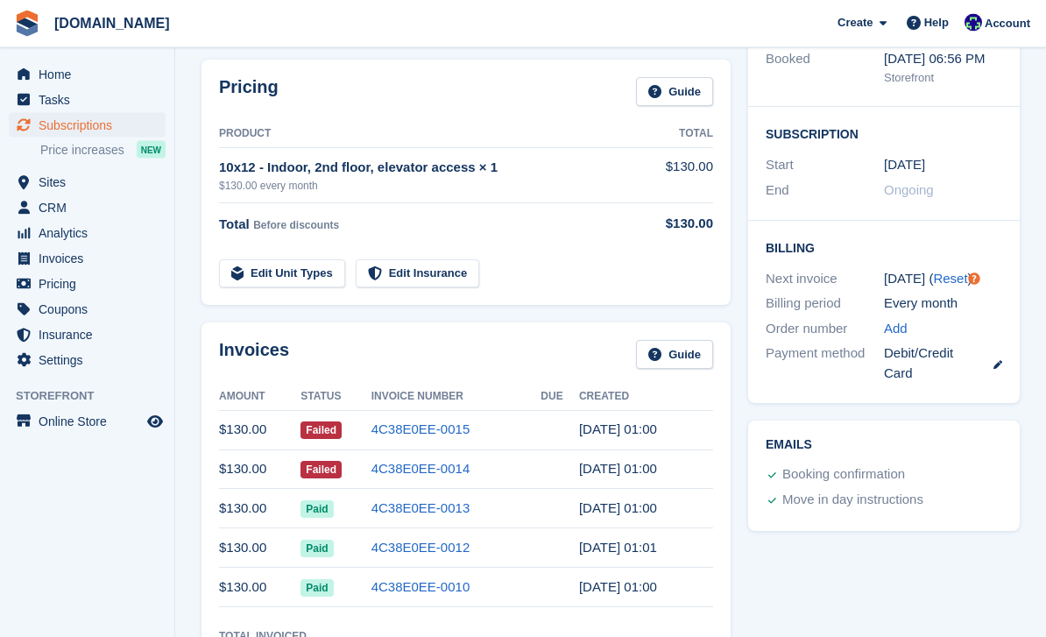
scroll to position [321, 0]
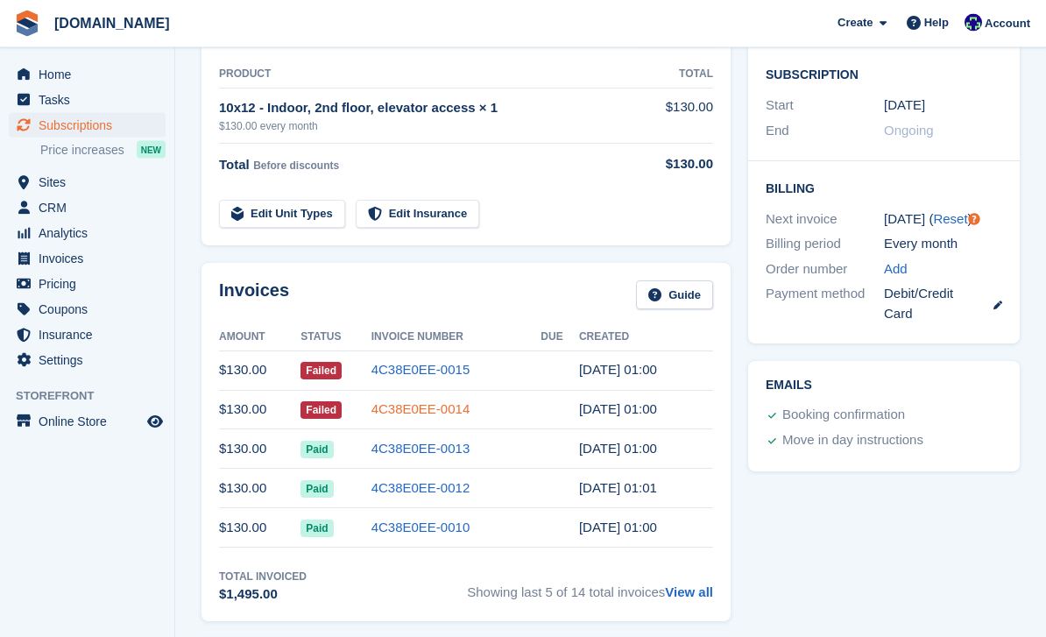
click at [446, 404] on link "4C38E0EE-0014" at bounding box center [421, 409] width 99 height 15
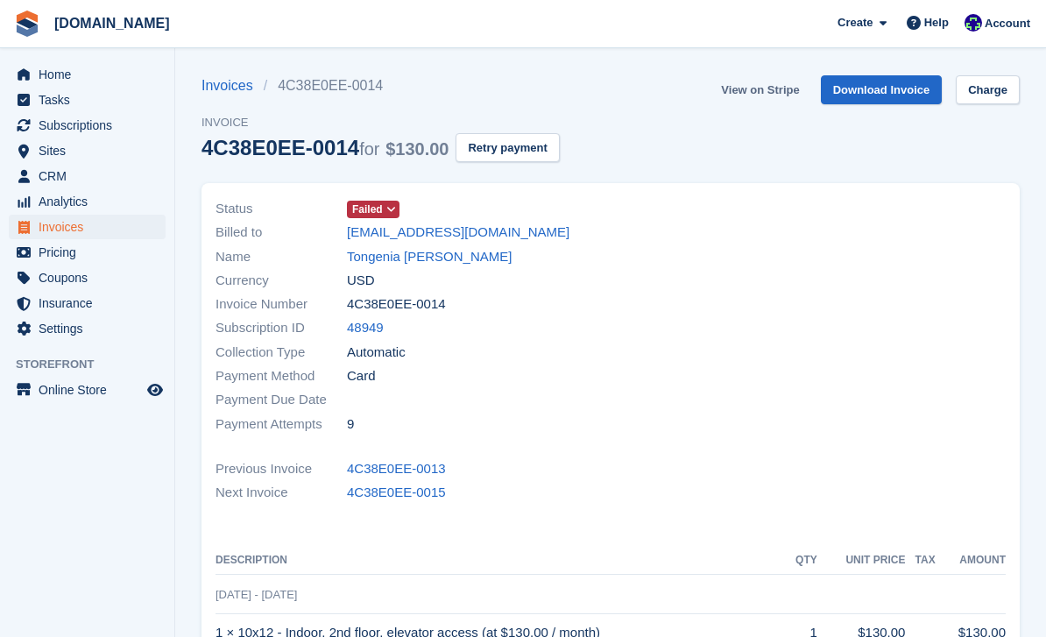
click at [782, 88] on link "View on Stripe" at bounding box center [760, 89] width 92 height 29
click at [439, 254] on link "Tongenia Lampley" at bounding box center [429, 257] width 165 height 20
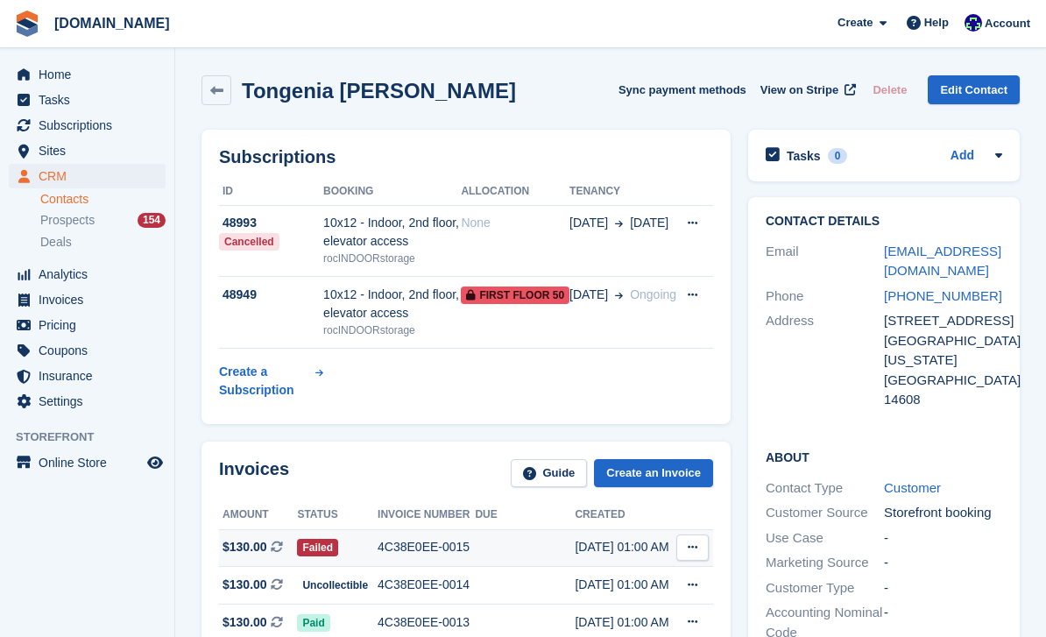
click at [450, 542] on div "4C38E0EE-0015" at bounding box center [426, 547] width 97 height 18
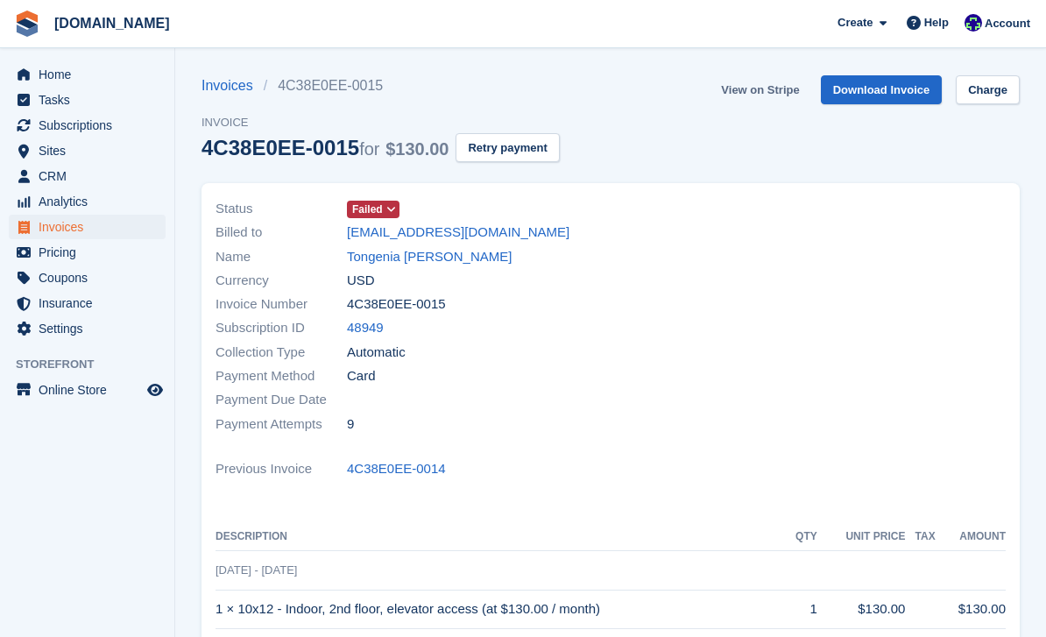
click at [775, 88] on link "View on Stripe" at bounding box center [760, 89] width 92 height 29
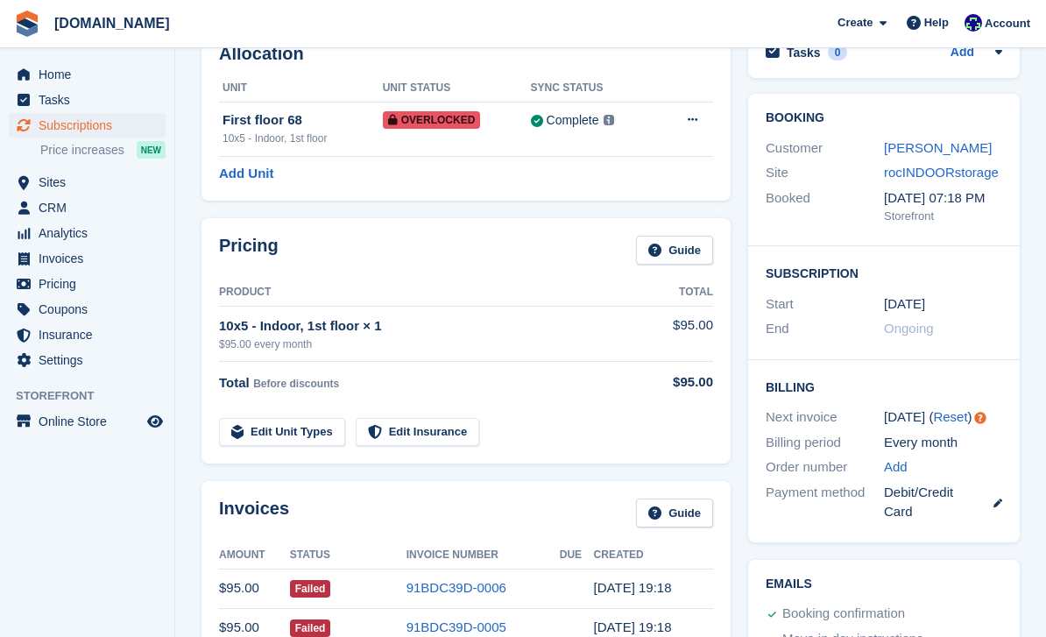
scroll to position [126, 0]
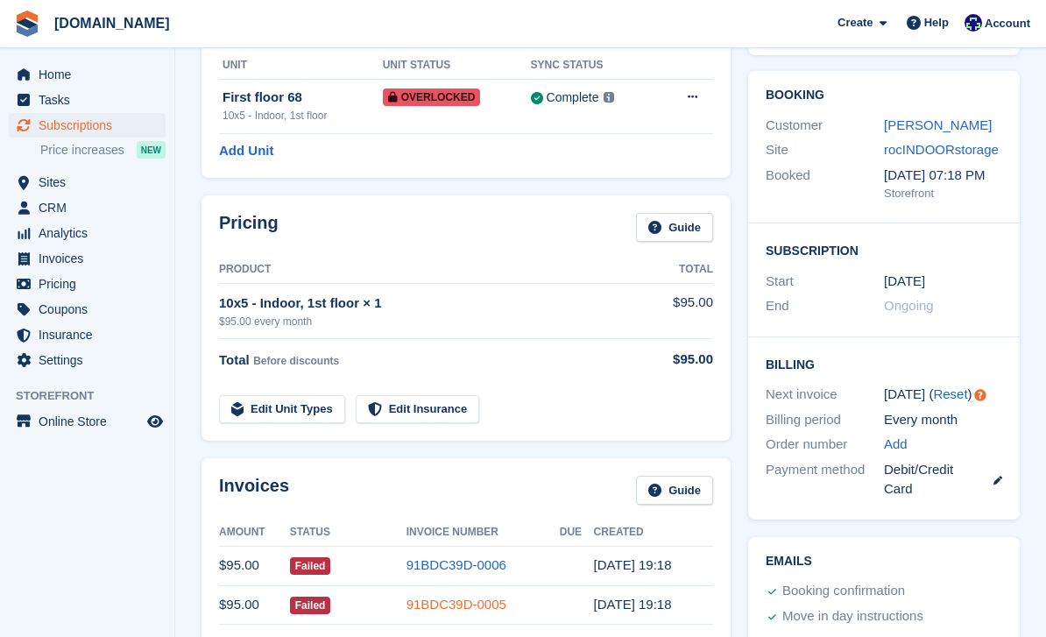
click at [500, 598] on link "91BDC39D-0005" at bounding box center [457, 604] width 100 height 15
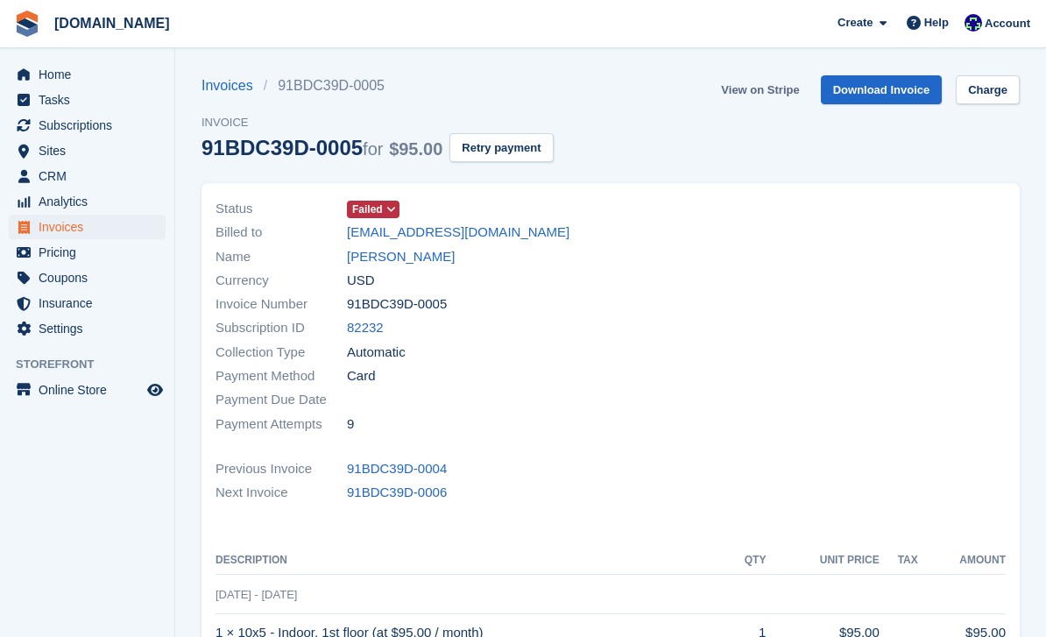
click at [772, 95] on link "View on Stripe" at bounding box center [760, 89] width 92 height 29
click at [372, 252] on link "[PERSON_NAME]" at bounding box center [401, 257] width 108 height 20
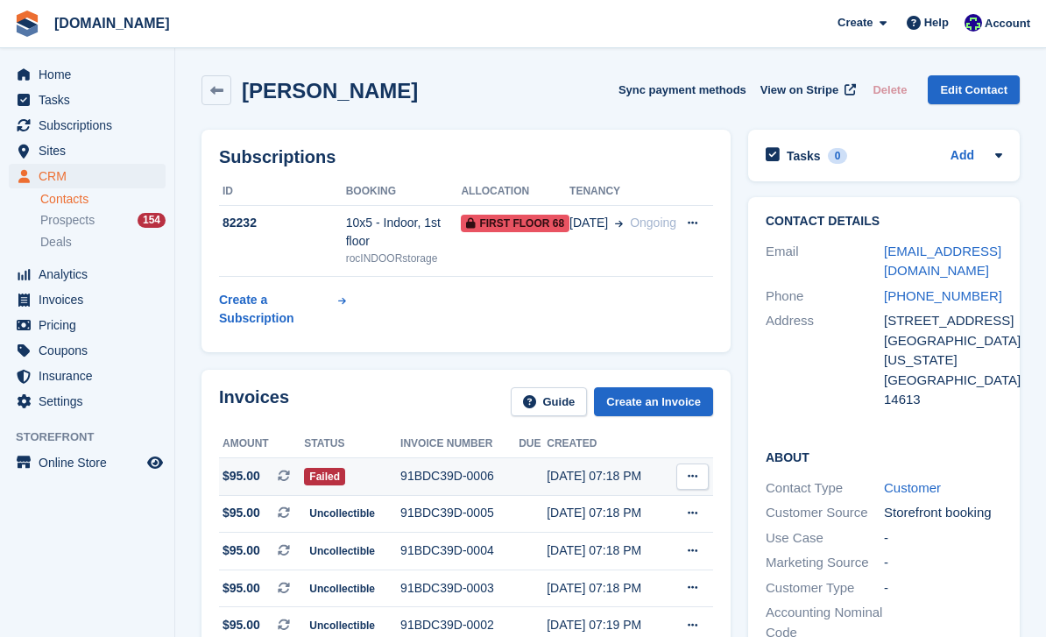
click at [456, 489] on td "91BDC39D-0006" at bounding box center [460, 477] width 118 height 38
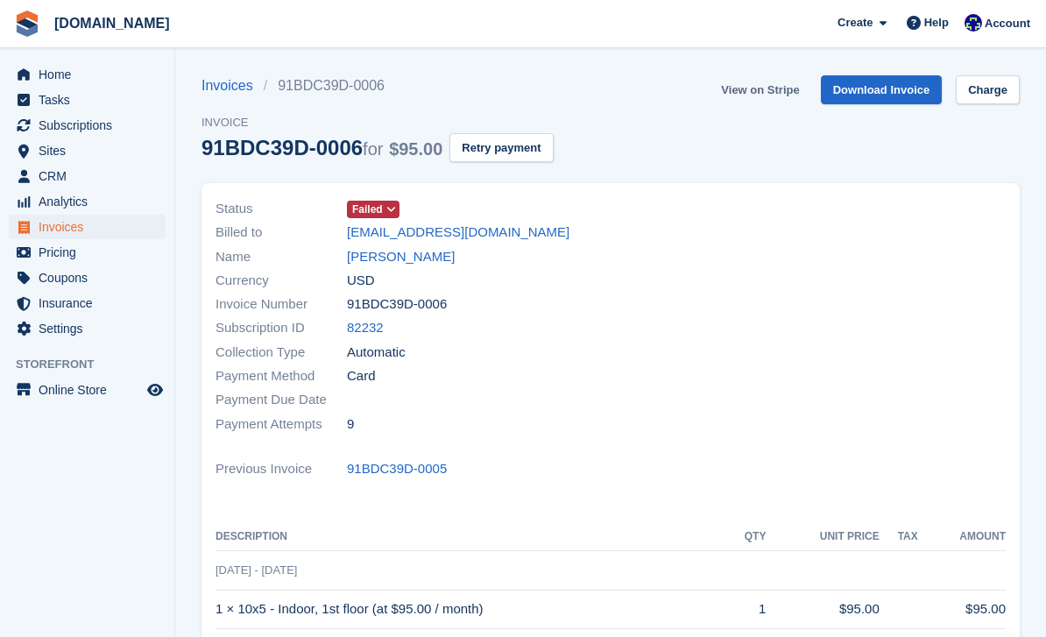
click at [778, 87] on link "View on Stripe" at bounding box center [760, 89] width 92 height 29
click at [373, 255] on link "[PERSON_NAME]" at bounding box center [401, 257] width 108 height 20
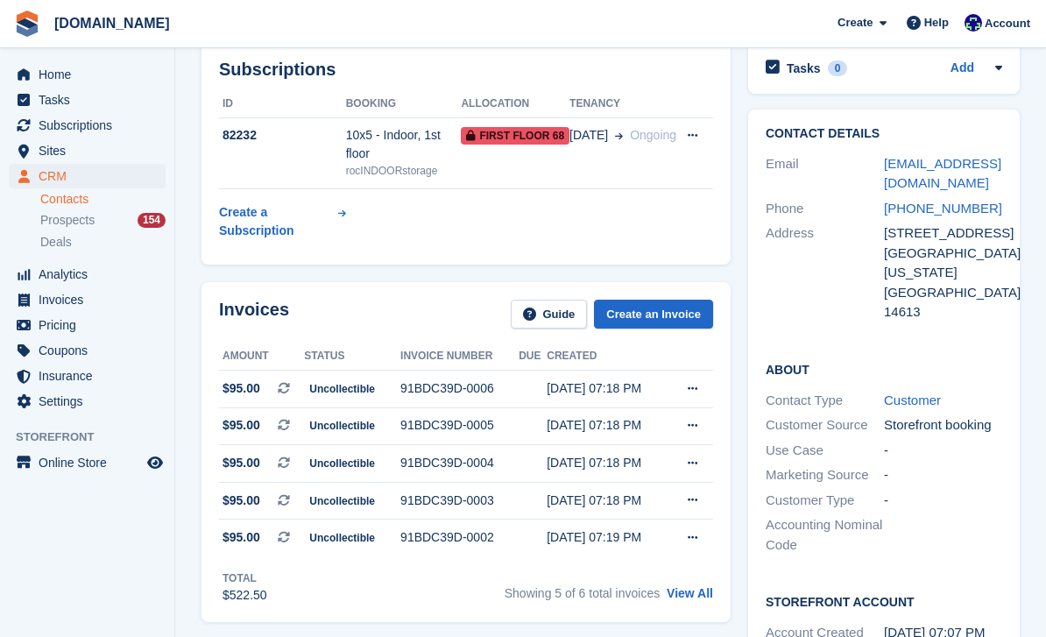
scroll to position [123, 0]
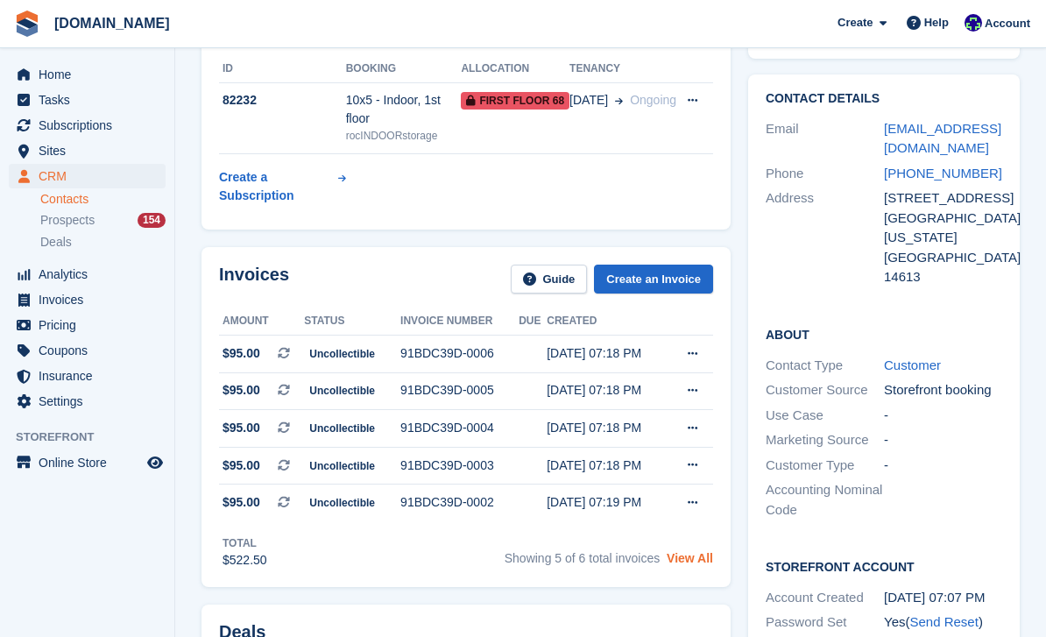
click at [690, 555] on link "View All" at bounding box center [690, 558] width 46 height 14
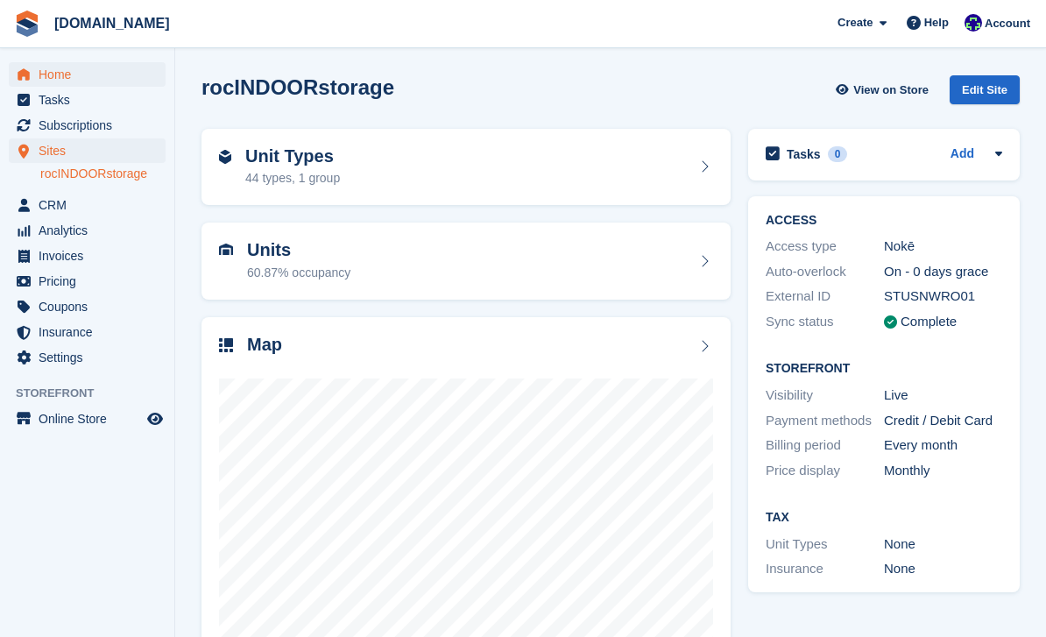
click at [47, 78] on span "Home" at bounding box center [91, 74] width 105 height 25
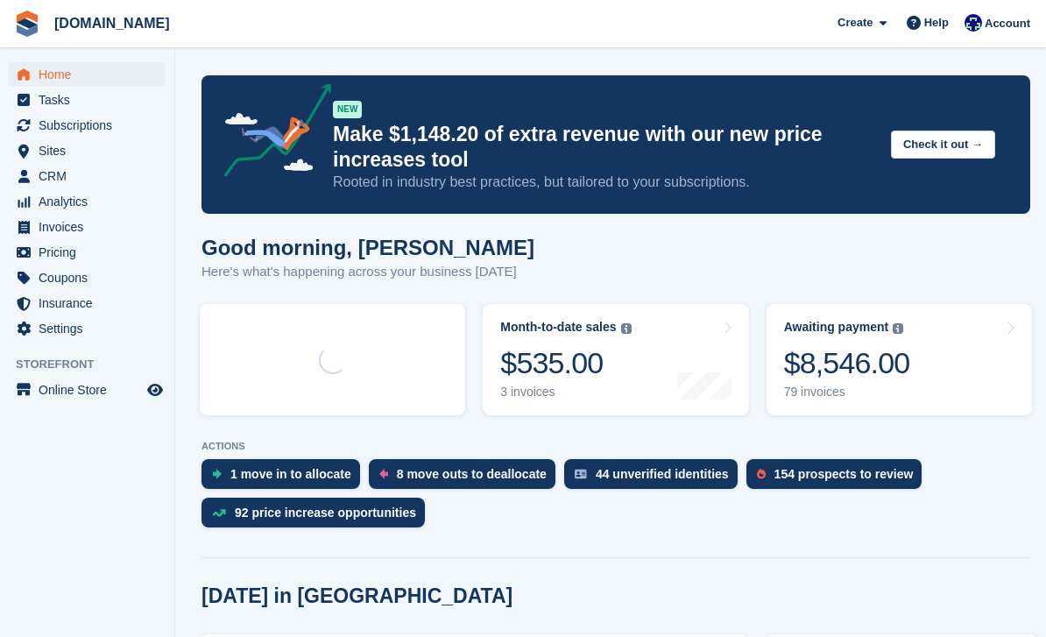
scroll to position [95, 0]
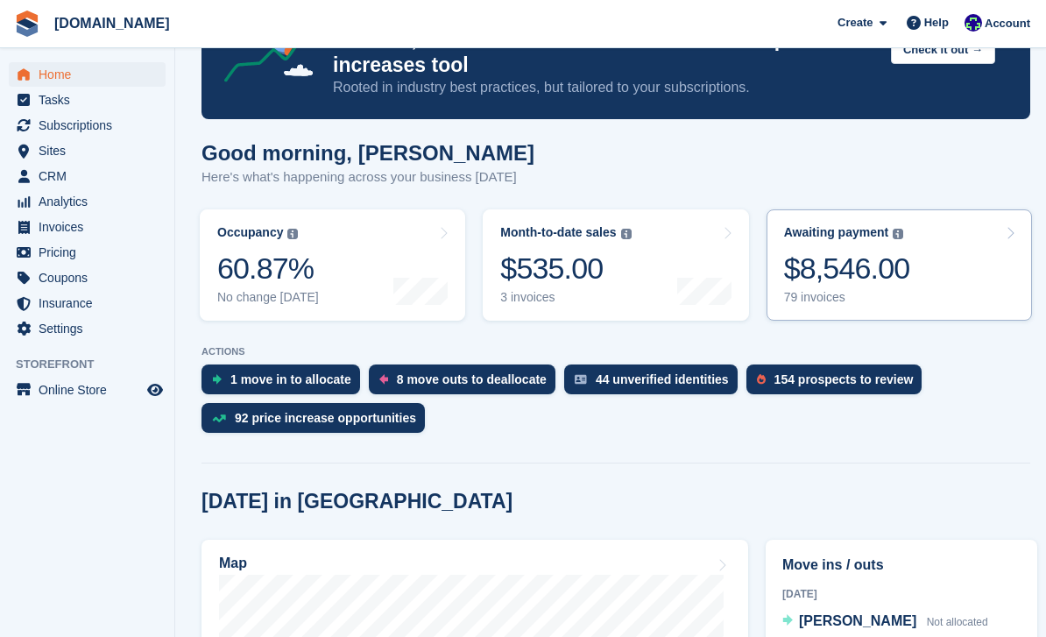
click at [935, 294] on link "Awaiting payment The total outstanding balance on all open invoices. $8,546.00 …" at bounding box center [900, 264] width 266 height 111
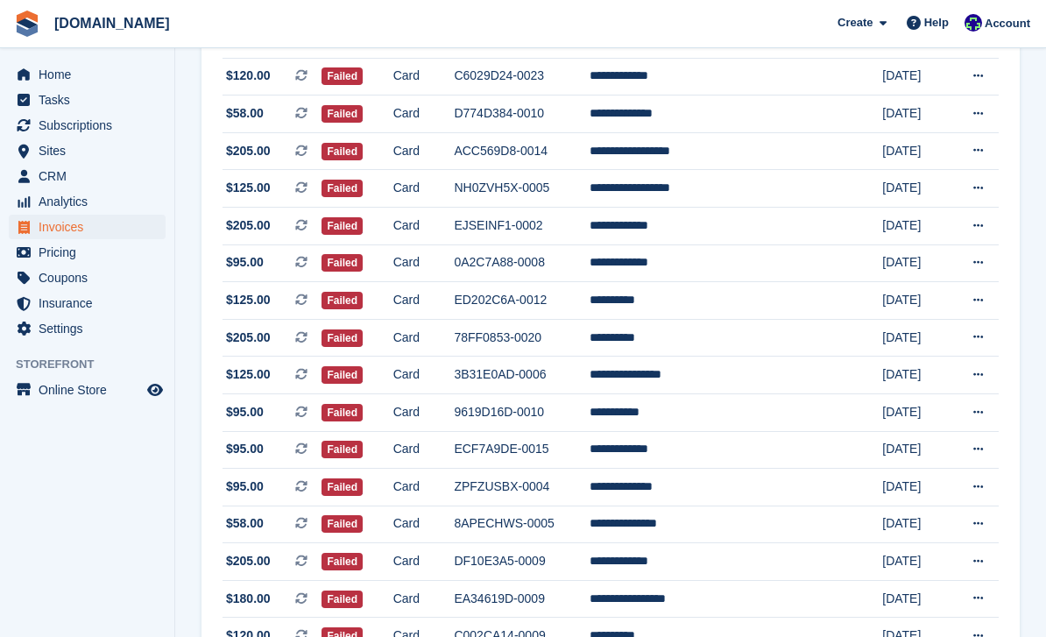
scroll to position [982, 0]
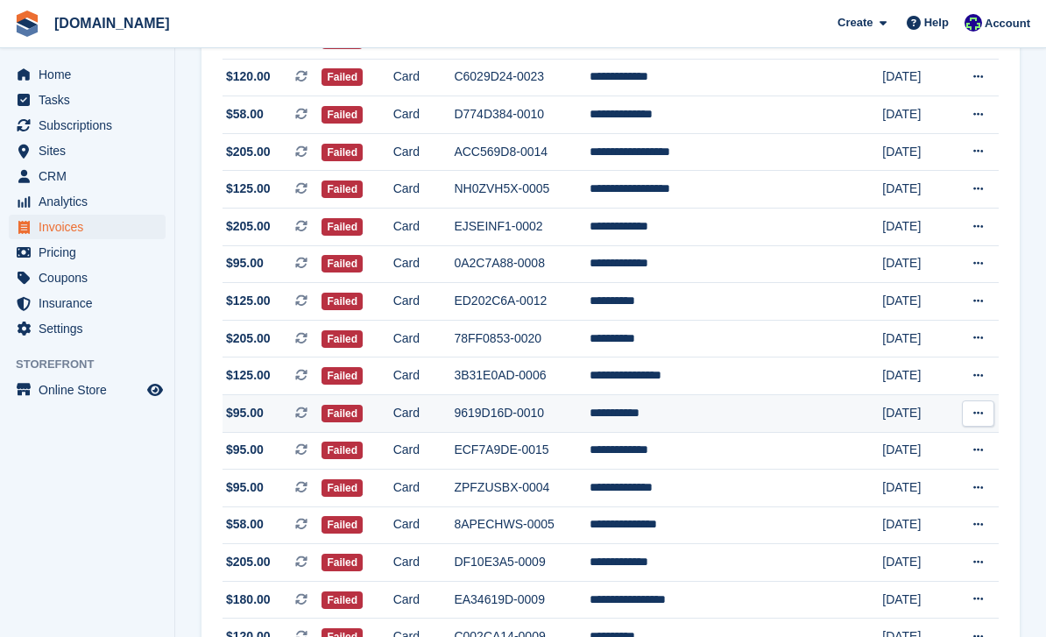
click at [987, 408] on button at bounding box center [978, 414] width 32 height 26
click at [759, 415] on td "**********" at bounding box center [710, 413] width 241 height 38
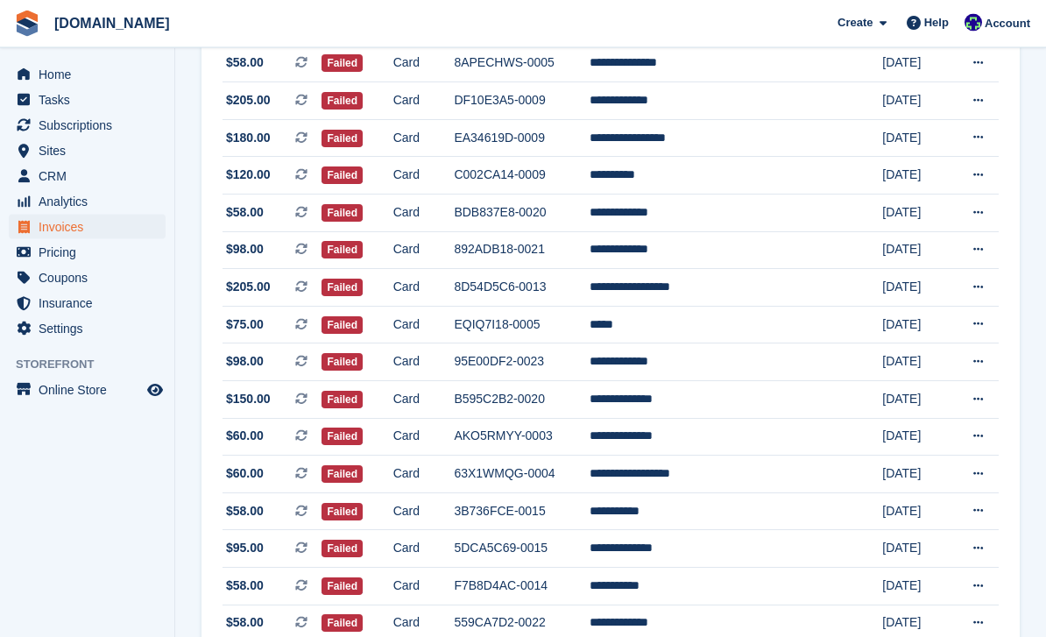
scroll to position [1444, 0]
click at [798, 363] on td "**********" at bounding box center [710, 363] width 241 height 38
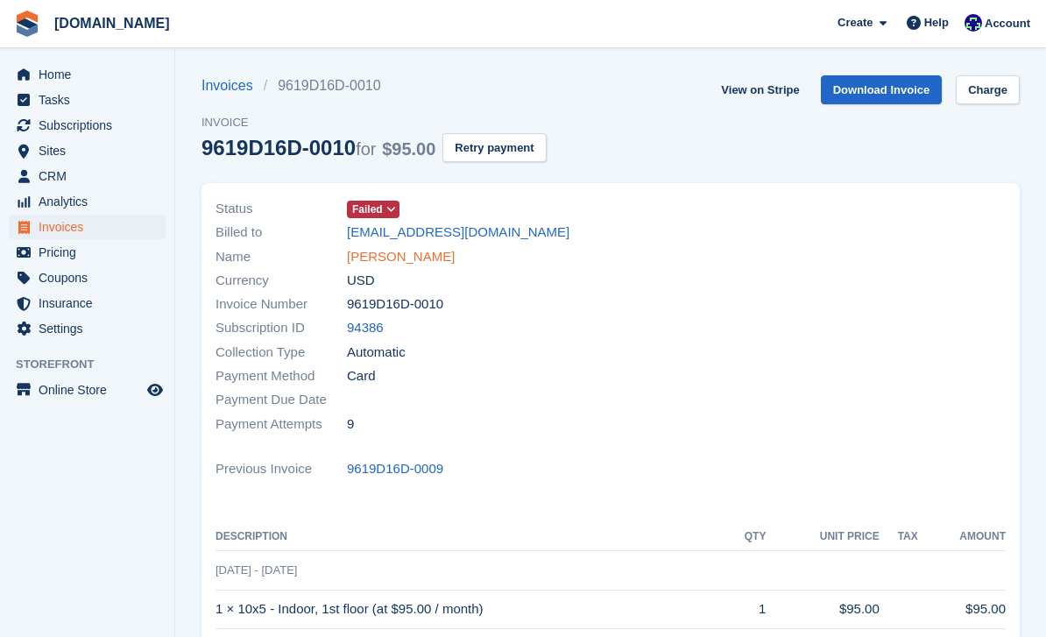
click at [412, 262] on link "[PERSON_NAME]" at bounding box center [401, 257] width 108 height 20
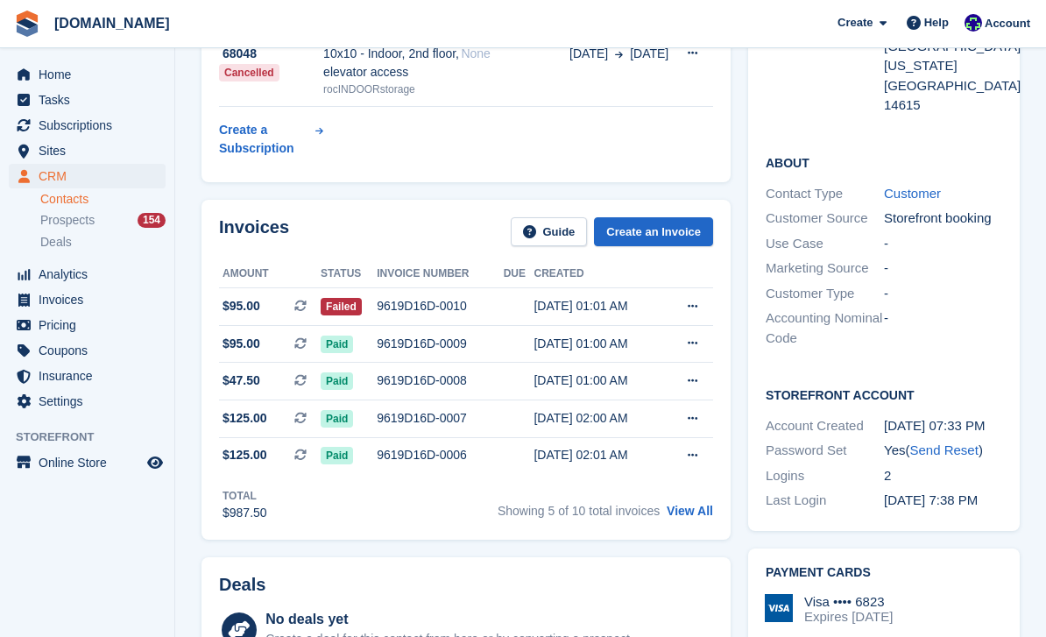
scroll to position [329, 0]
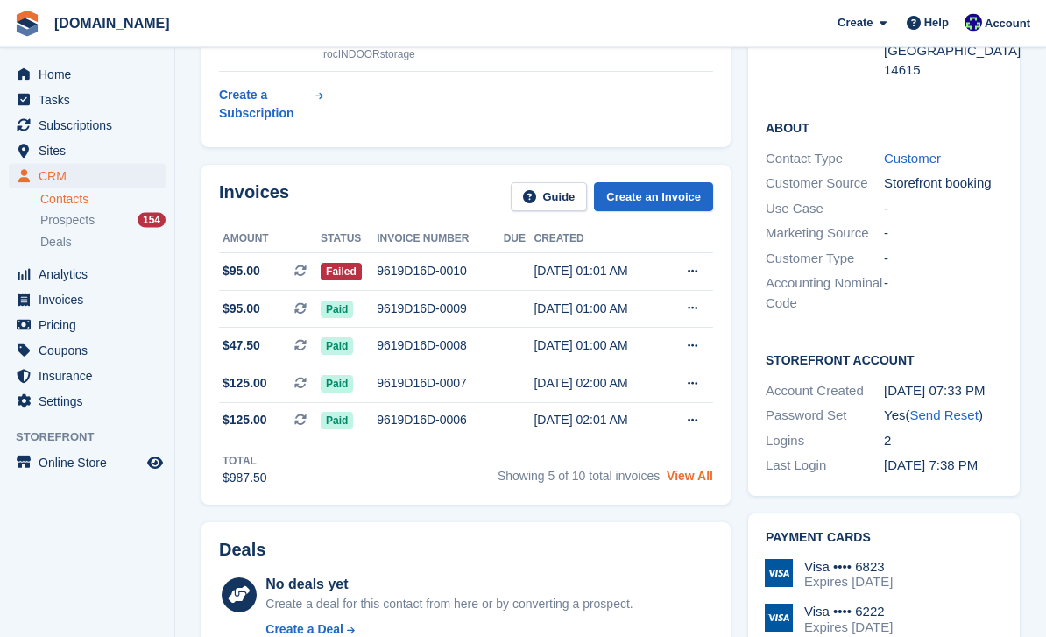
click at [711, 484] on link "View All" at bounding box center [690, 477] width 46 height 14
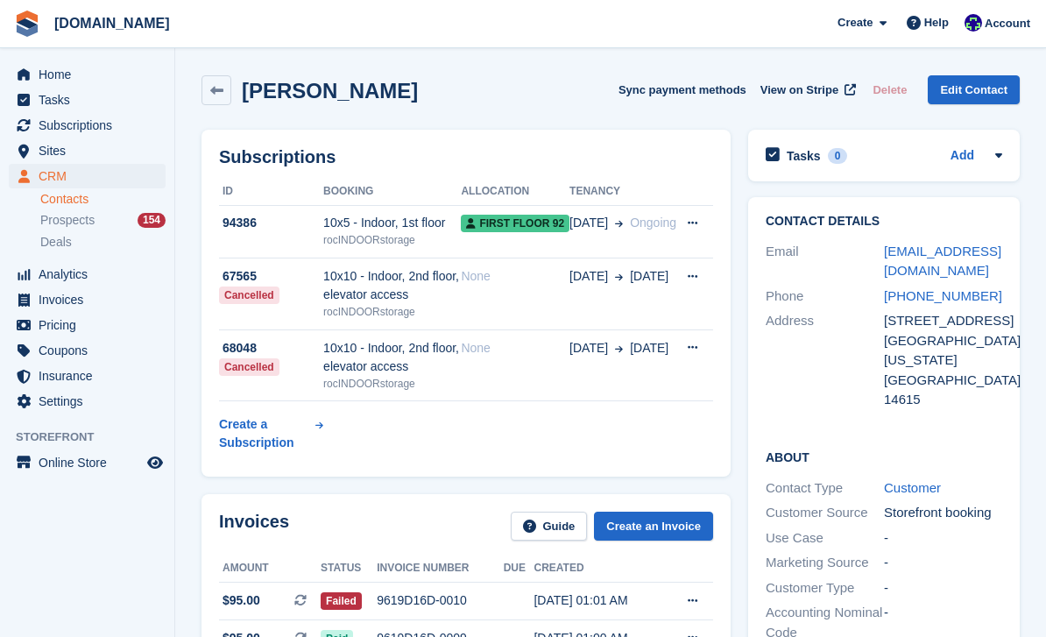
scroll to position [330, 0]
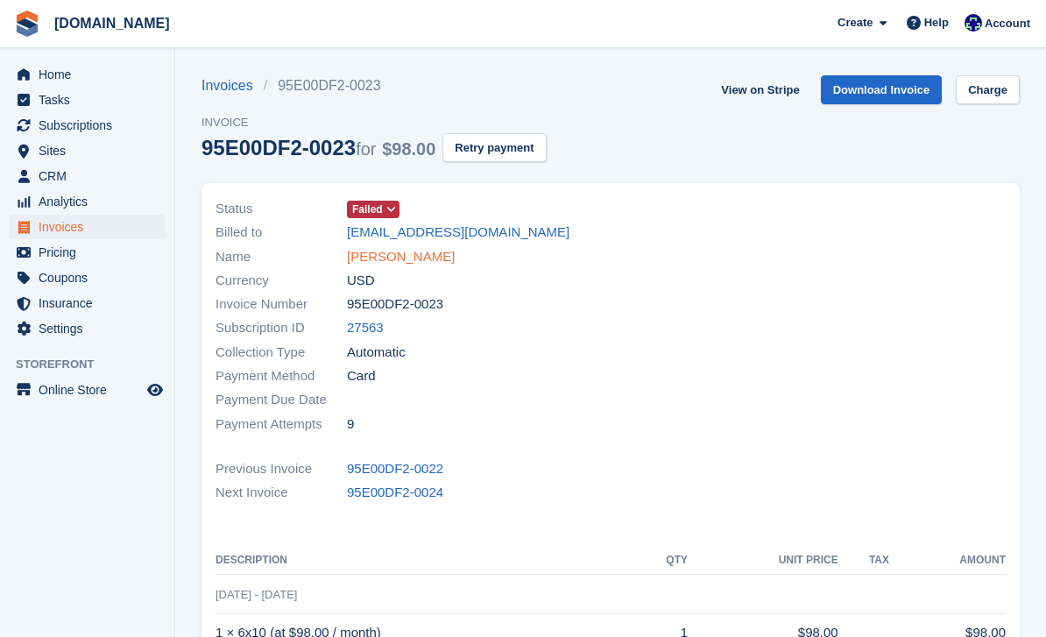
click at [403, 252] on link "[PERSON_NAME]" at bounding box center [401, 257] width 108 height 20
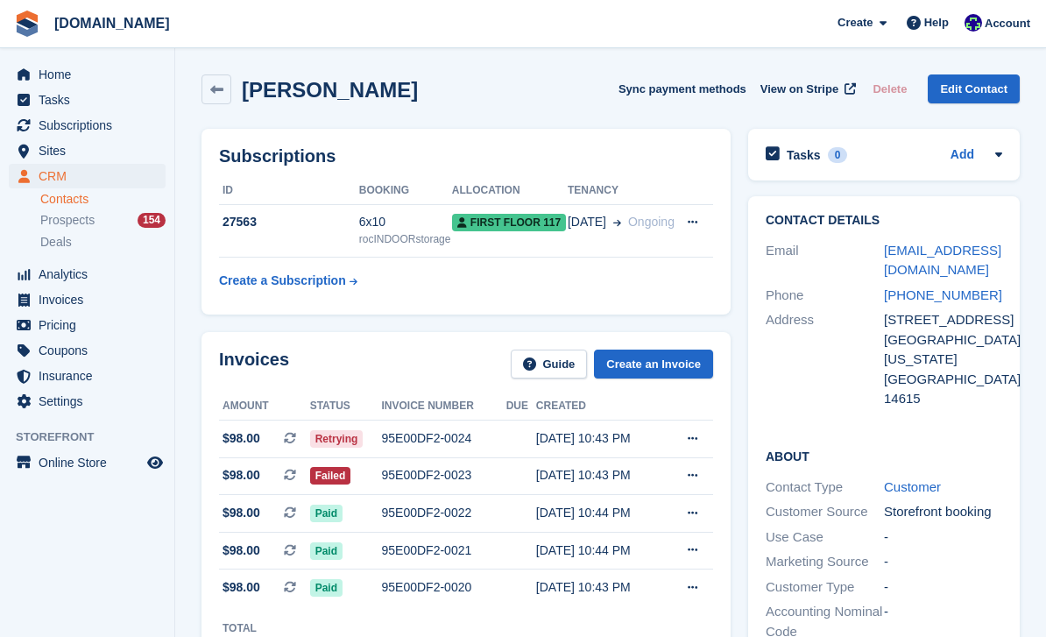
scroll to position [55, 0]
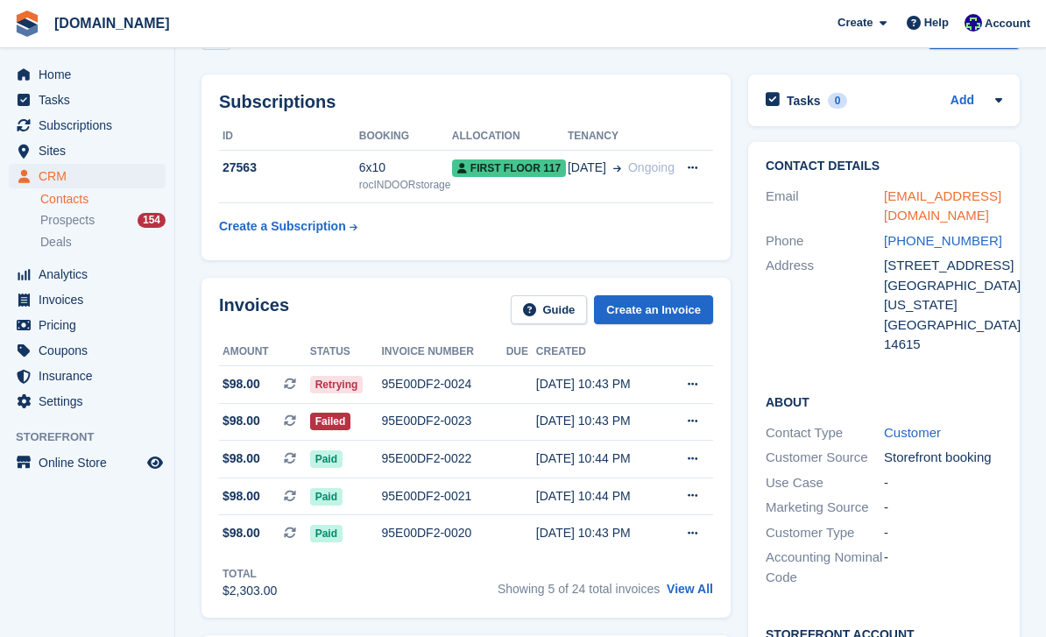
click at [980, 201] on link "[EMAIL_ADDRESS][DOMAIN_NAME]" at bounding box center [942, 205] width 117 height 35
click at [470, 422] on div "95E00DF2-0023" at bounding box center [444, 421] width 124 height 18
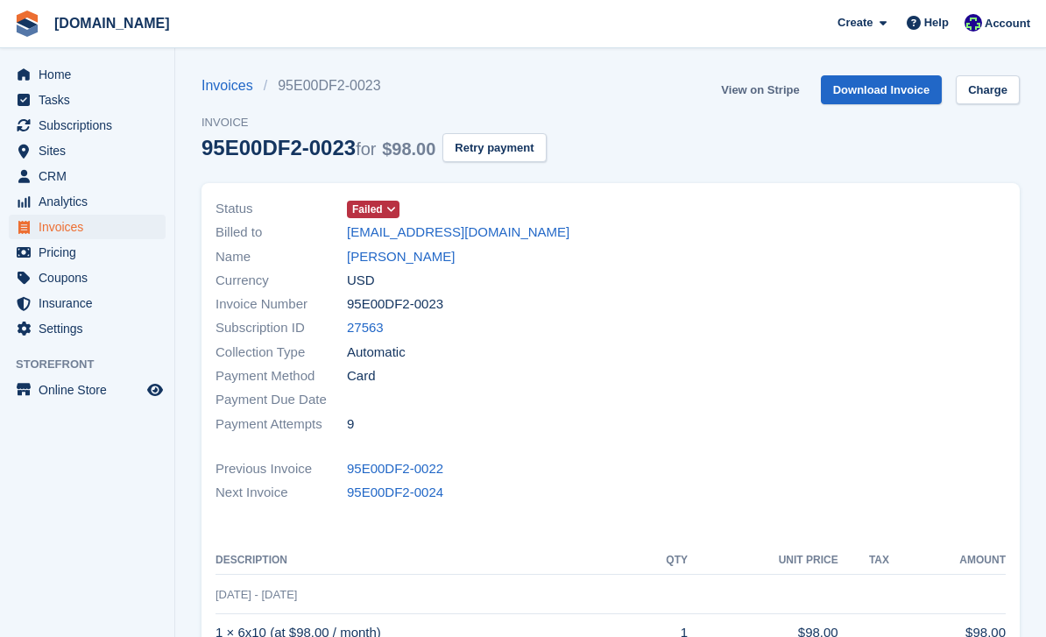
click at [756, 93] on link "View on Stripe" at bounding box center [760, 89] width 92 height 29
click at [409, 258] on link "[PERSON_NAME]" at bounding box center [401, 257] width 108 height 20
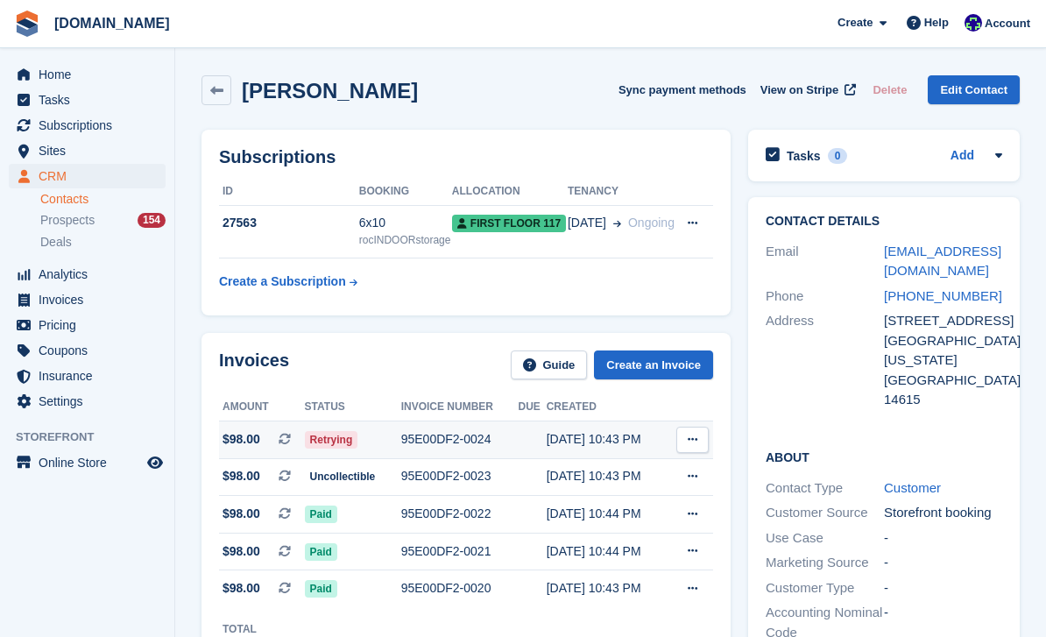
click at [472, 440] on div "95E00DF2-0024" at bounding box center [459, 439] width 117 height 18
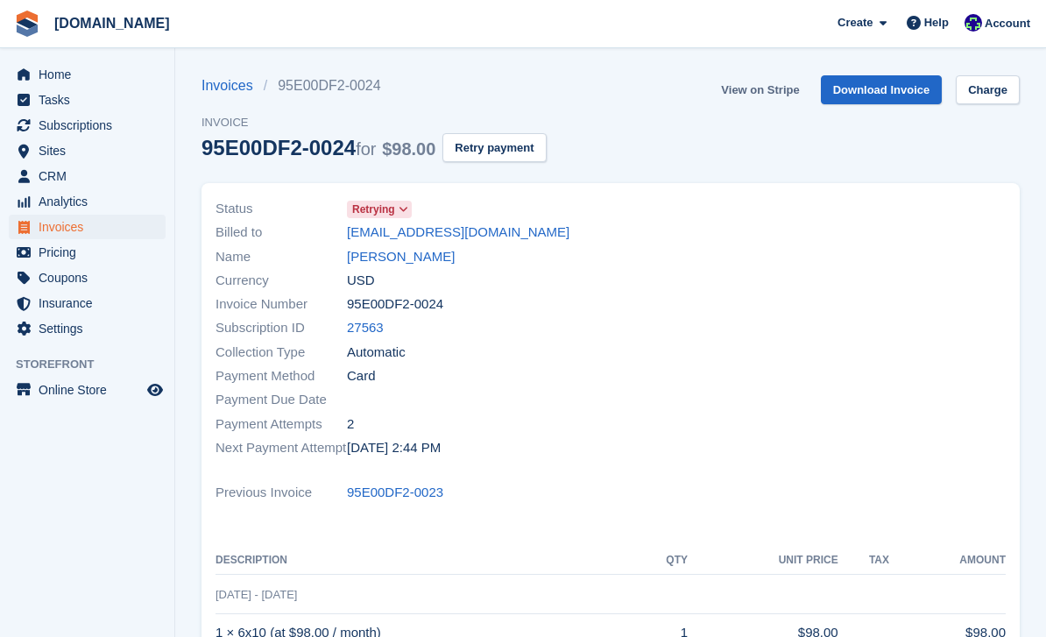
click at [779, 89] on link "View on Stripe" at bounding box center [760, 89] width 92 height 29
click at [69, 72] on span "Home" at bounding box center [91, 74] width 105 height 25
